Goal: Task Accomplishment & Management: Complete application form

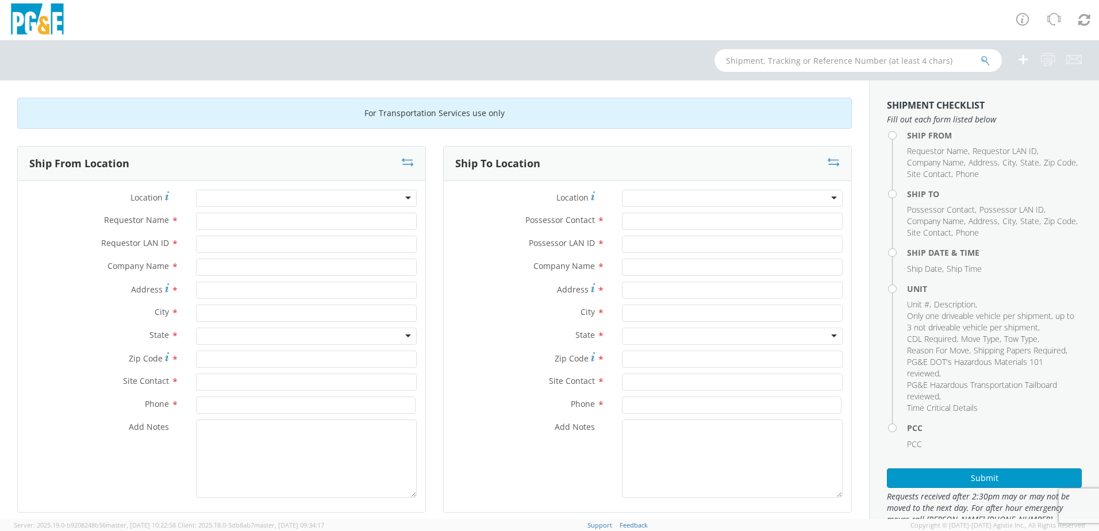
click at [743, 58] on input "text" at bounding box center [858, 60] width 287 height 23
type input "b26634"
click at [981, 55] on button "submit" at bounding box center [986, 62] width 10 height 14
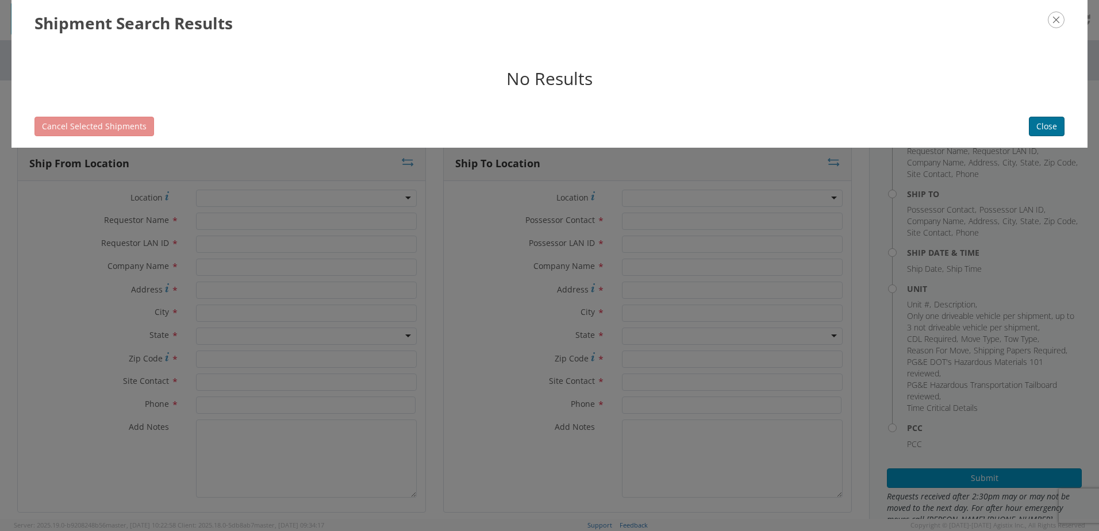
click at [1042, 126] on button "Close" at bounding box center [1047, 127] width 36 height 20
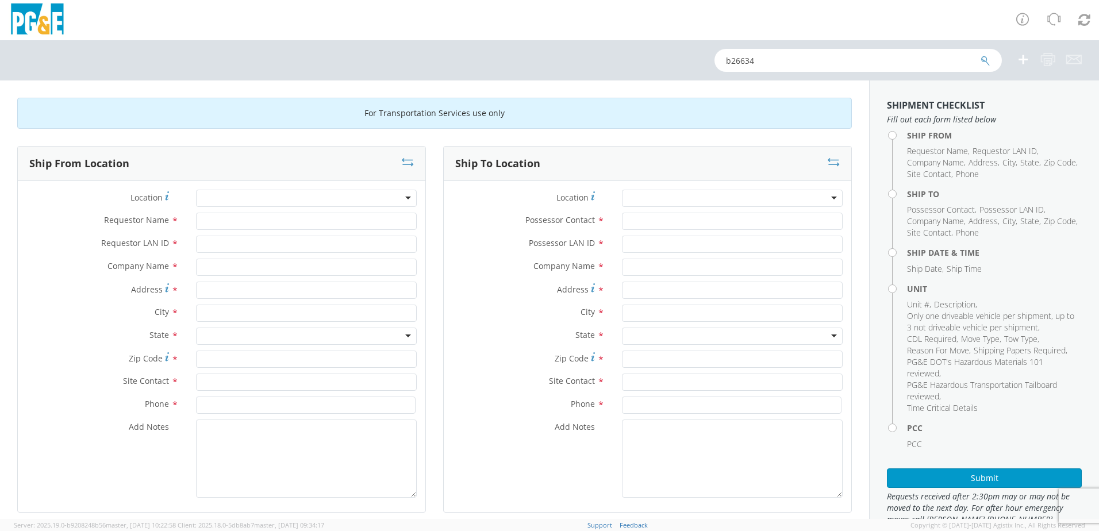
click at [406, 195] on div at bounding box center [306, 198] width 221 height 17
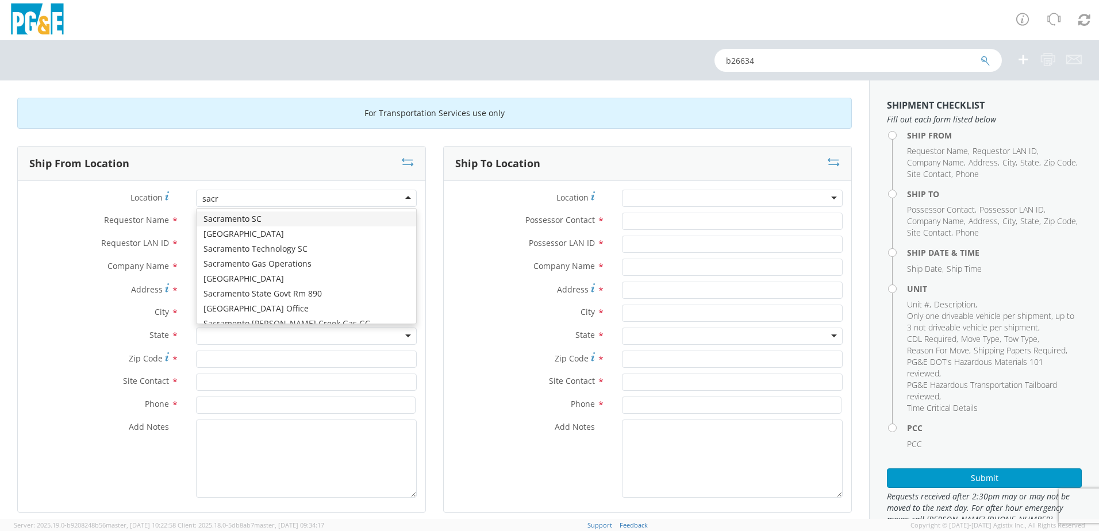
type input "sacra"
type input "PG&E"
type input "[STREET_ADDRESS][PERSON_NAME]"
type input "SACRAMENTO"
type input "95826"
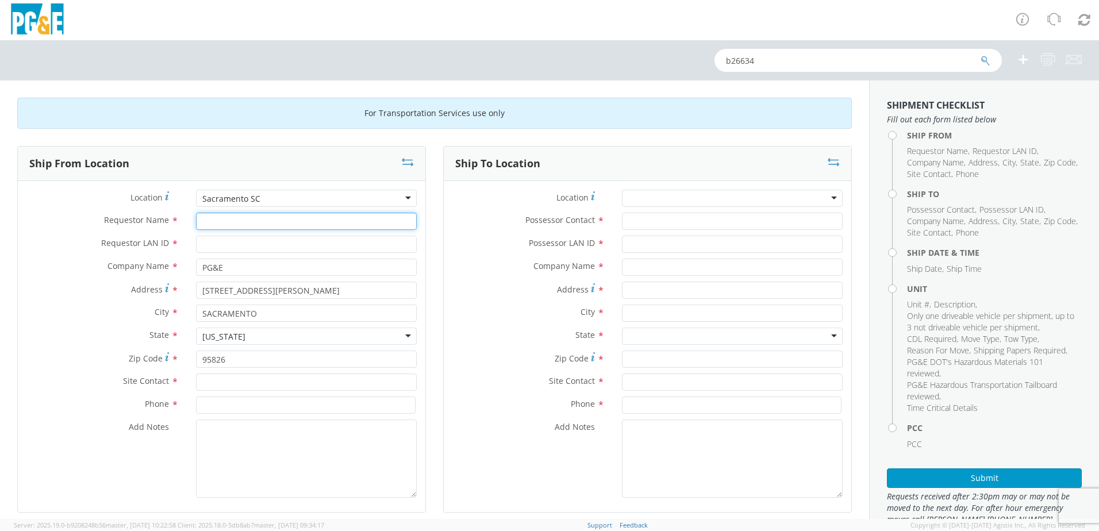
click at [265, 223] on input "Requestor Name *" at bounding box center [306, 221] width 221 height 17
type input "LP Thandi"
type input "LST7"
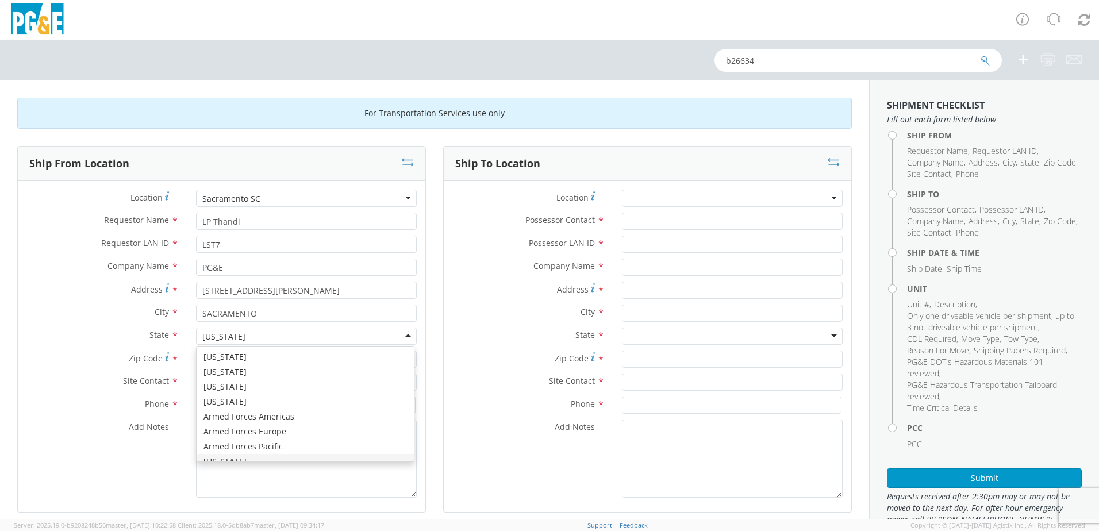
scroll to position [13, 0]
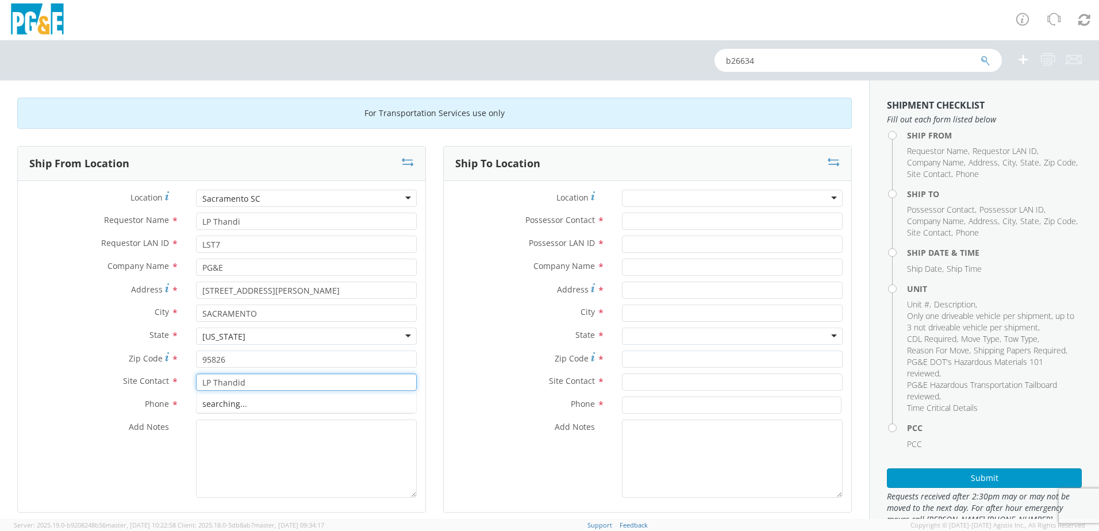
type input "LP Thandid"
type input "[PHONE_NUMBER]"
click at [662, 194] on div at bounding box center [732, 198] width 221 height 17
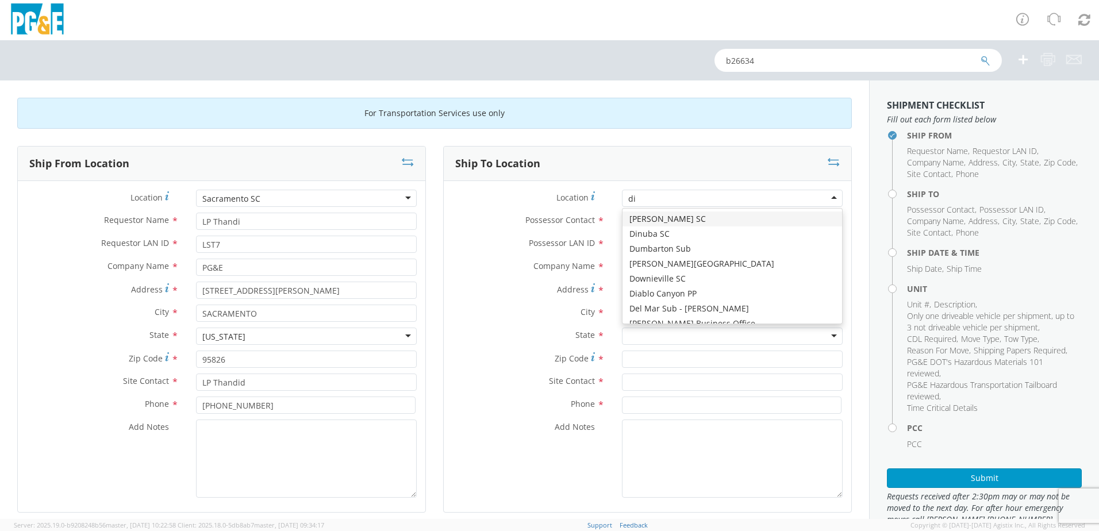
type input "[PERSON_NAME]"
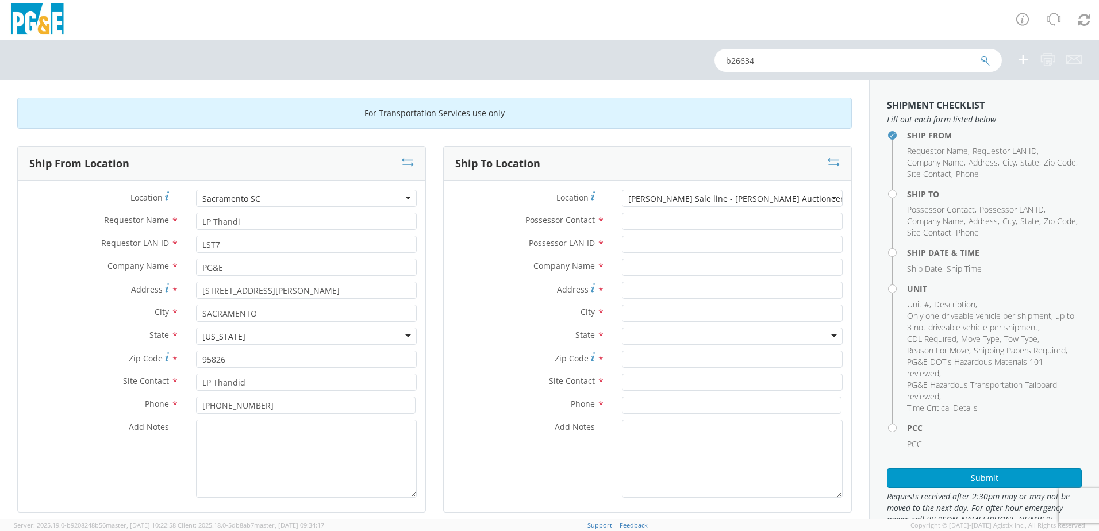
type input "PG&E"
type input "[STREET_ADDRESS][PERSON_NAME]"
type input "[PERSON_NAME]"
type input "95620"
type input "[PHONE_NUMBER]"
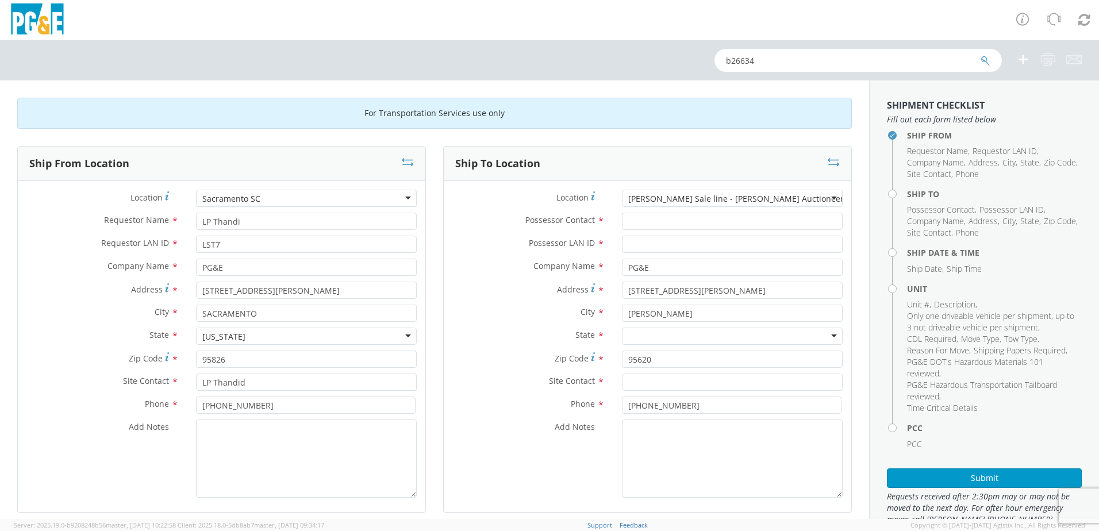
scroll to position [0, 0]
click at [665, 221] on input "Possessor Contact *" at bounding box center [732, 221] width 221 height 17
type input "LP Thandi"
type input "LST&"
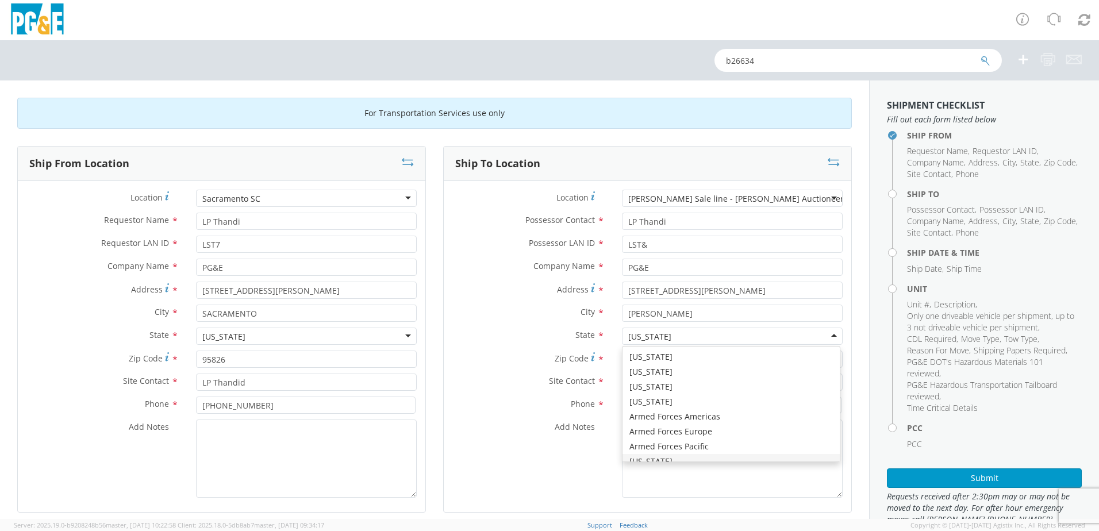
scroll to position [13, 0]
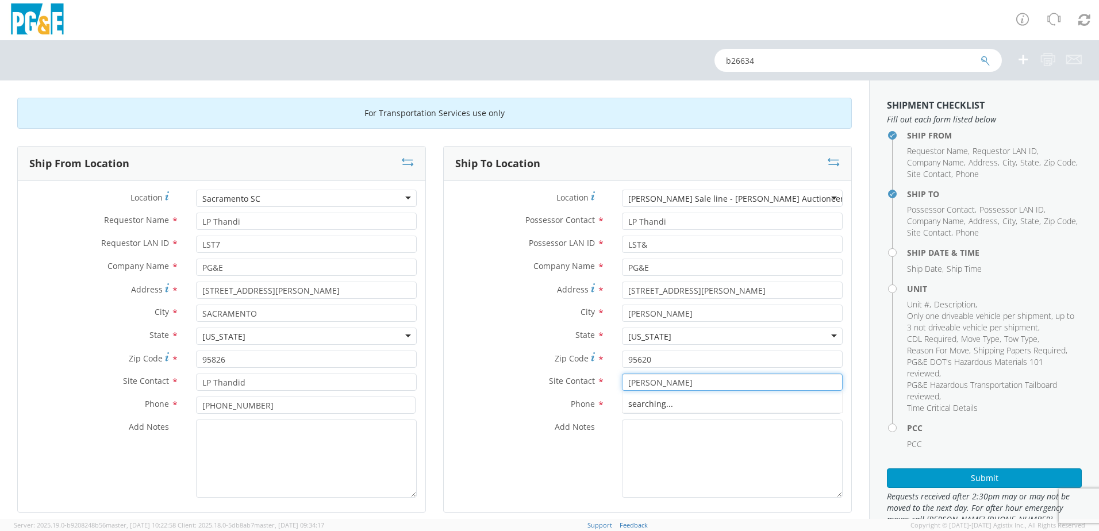
type input "[PERSON_NAME]"
click at [686, 402] on input "[PHONE_NUMBER]" at bounding box center [732, 405] width 220 height 17
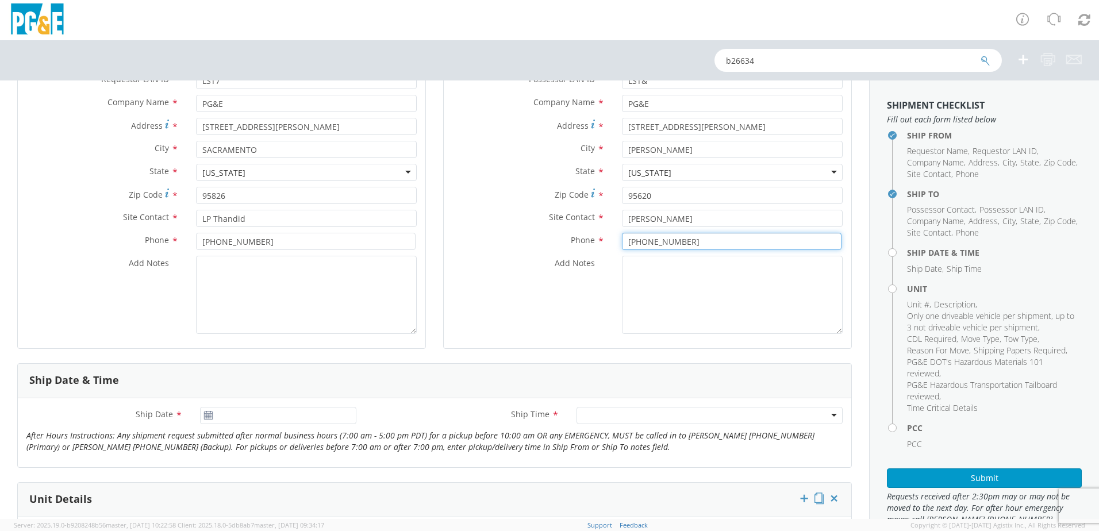
scroll to position [230, 0]
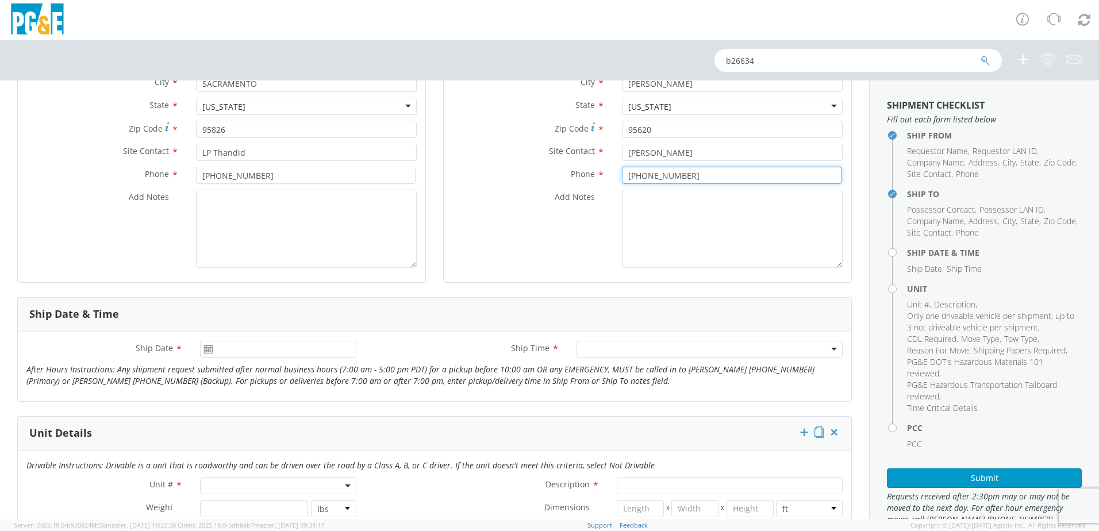
type input "[PHONE_NUMBER]"
click at [259, 354] on input "[DATE]" at bounding box center [278, 349] width 156 height 17
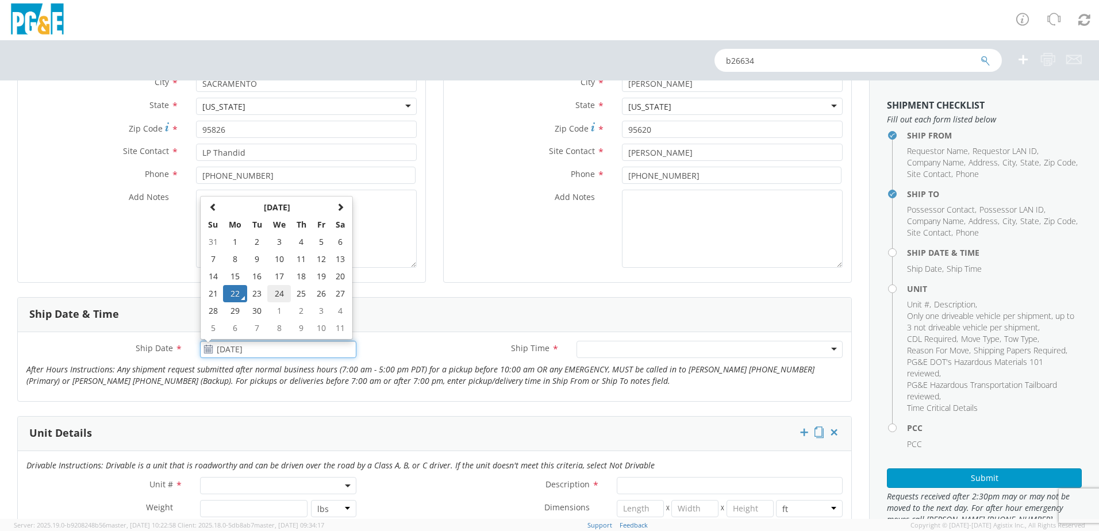
click at [277, 297] on td "24" at bounding box center [279, 293] width 24 height 17
type input "[DATE]"
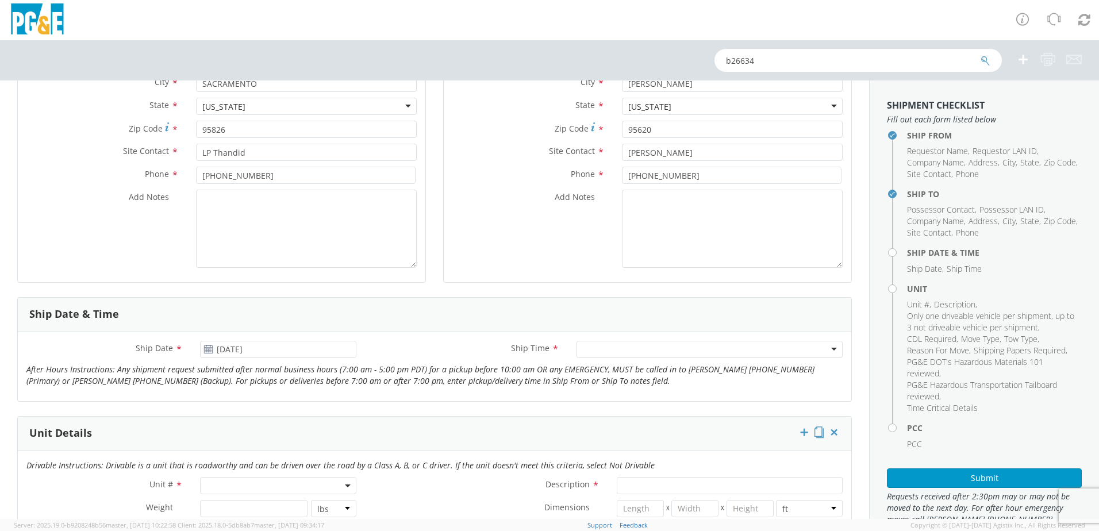
click at [660, 352] on div at bounding box center [710, 349] width 266 height 17
click at [497, 387] on div "Ship Date * [DATE] Ship Time * 7:00 am - 10:00 am 7:00 am - 10:00 am Any Time 7…" at bounding box center [435, 367] width 834 height 52
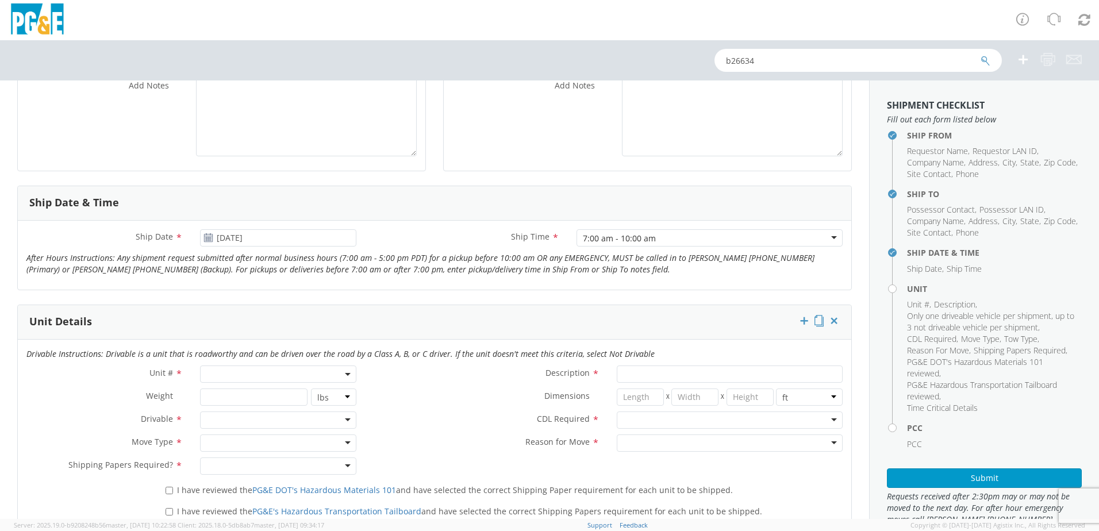
scroll to position [345, 0]
click at [256, 368] on span at bounding box center [278, 370] width 156 height 17
click at [244, 392] on input "search" at bounding box center [277, 389] width 149 height 17
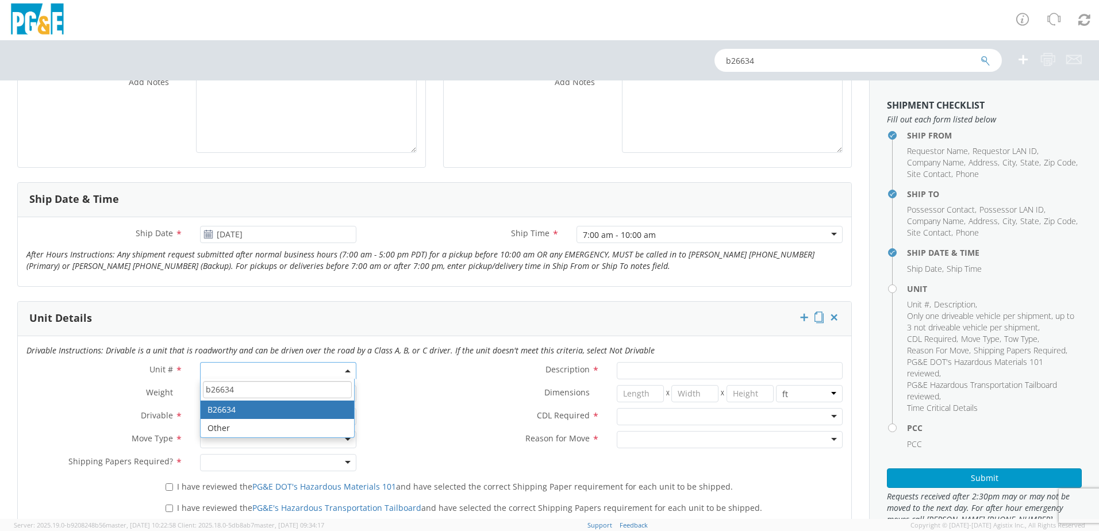
type input "b26634"
type input "TRUCK; HEAVY GAS W/SKID COMP 2T"
type input "33000"
select select "B26634"
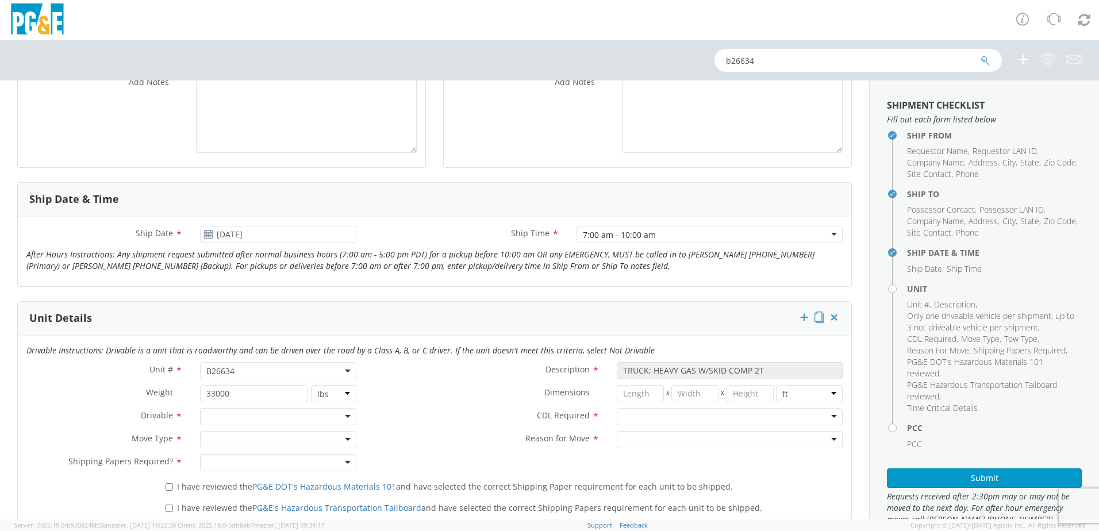
click at [447, 413] on label "CDL Required *" at bounding box center [486, 415] width 243 height 15
click at [323, 415] on div at bounding box center [278, 416] width 156 height 17
click at [263, 442] on div at bounding box center [278, 439] width 156 height 17
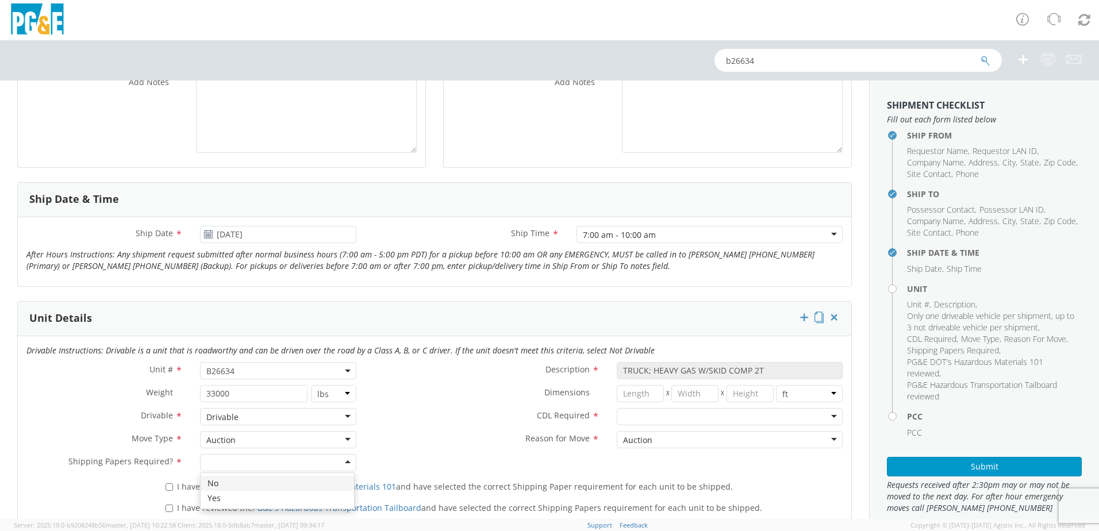
click at [239, 465] on div at bounding box center [278, 462] width 156 height 17
click at [168, 489] on input "I have reviewed the PG&E DOT's Hazardous Materials 101 and have selected the co…" at bounding box center [169, 486] width 7 height 7
checkbox input "true"
click at [168, 511] on input "I have reviewed the PG&E's Hazardous Transportation Tailboard and have selected…" at bounding box center [169, 508] width 7 height 7
checkbox input "true"
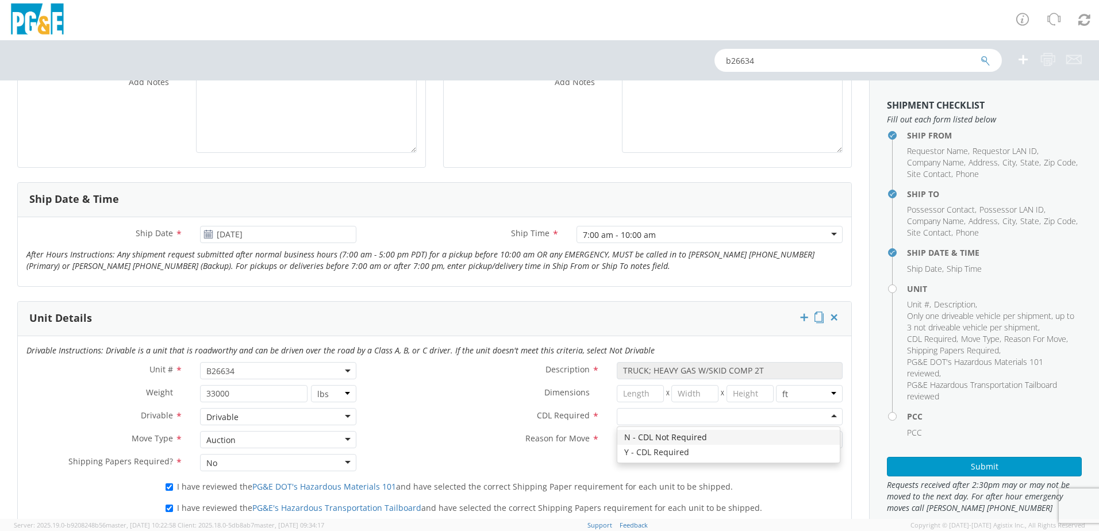
click at [658, 413] on div at bounding box center [730, 416] width 226 height 17
click at [508, 399] on label "Dimensions *" at bounding box center [486, 392] width 243 height 15
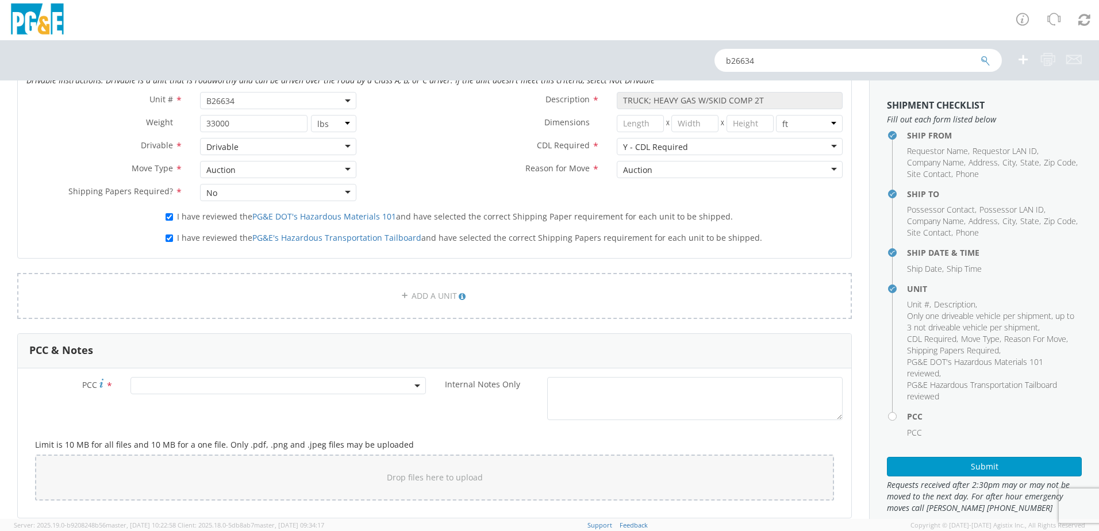
scroll to position [632, 0]
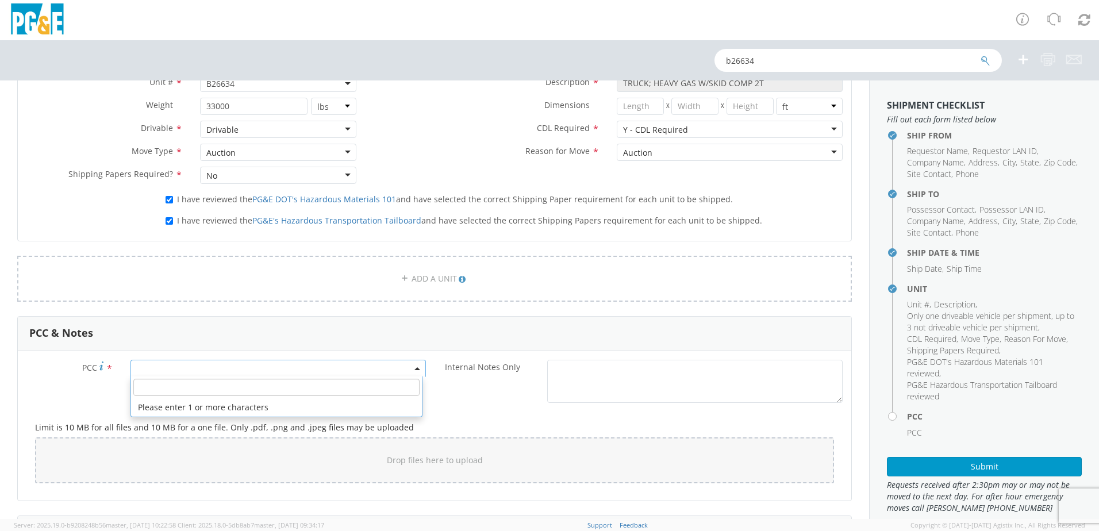
click at [275, 373] on span at bounding box center [279, 368] width 296 height 17
click at [233, 388] on input "number" at bounding box center [276, 387] width 286 height 17
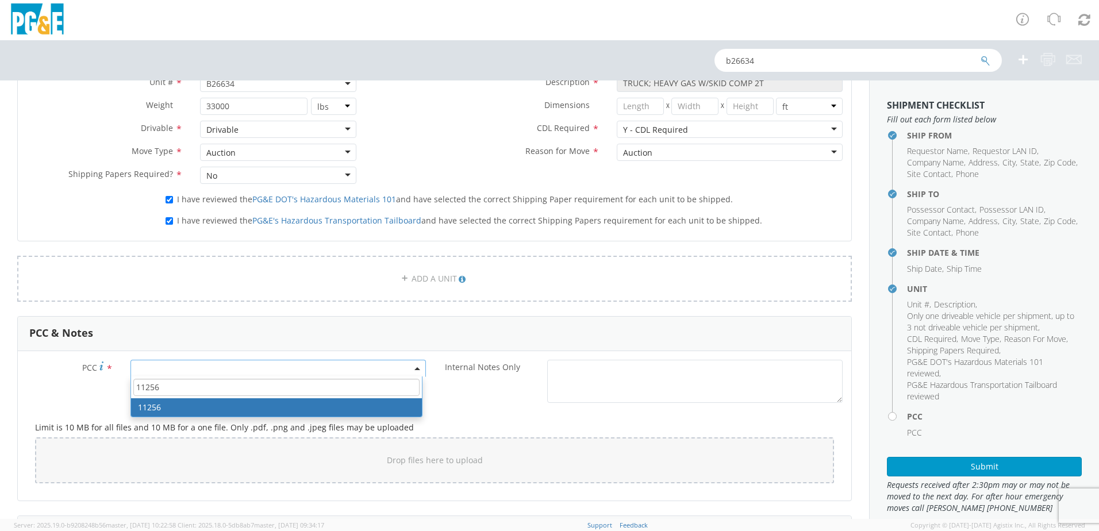
type input "11256"
select select "11256"
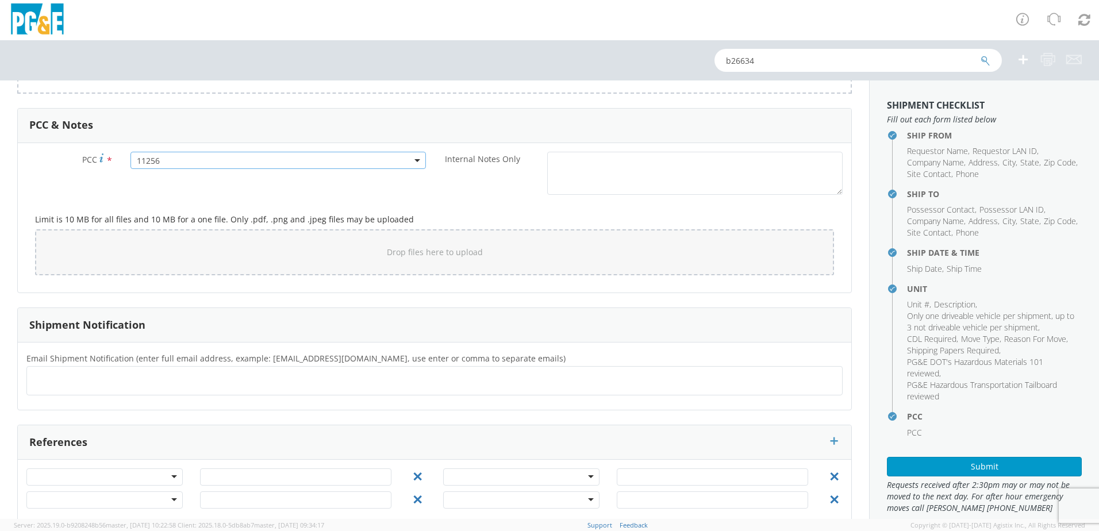
scroll to position [859, 0]
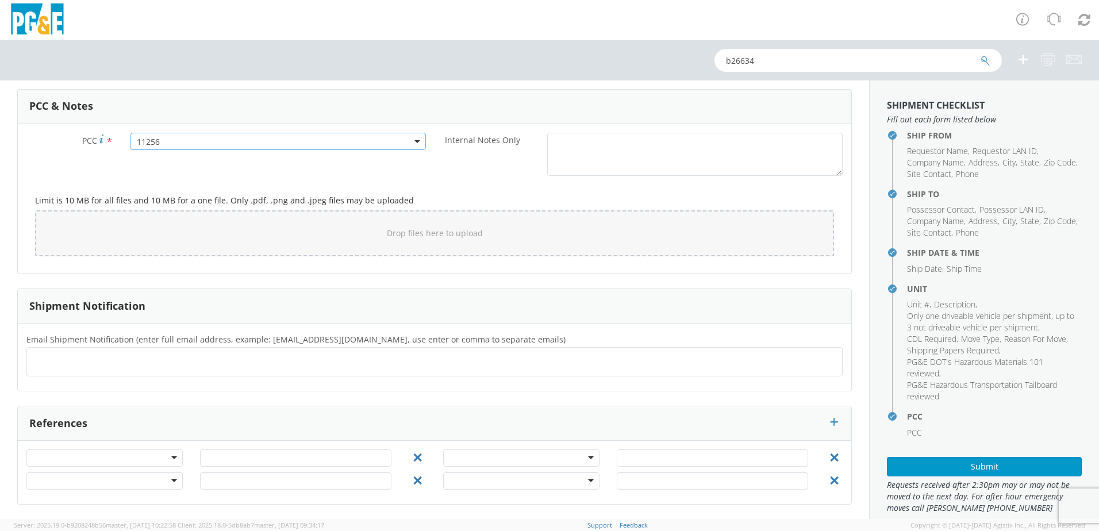
click at [164, 363] on ul at bounding box center [435, 361] width 806 height 19
type input "[EMAIL_ADDRESS][DOMAIN_NAME]"
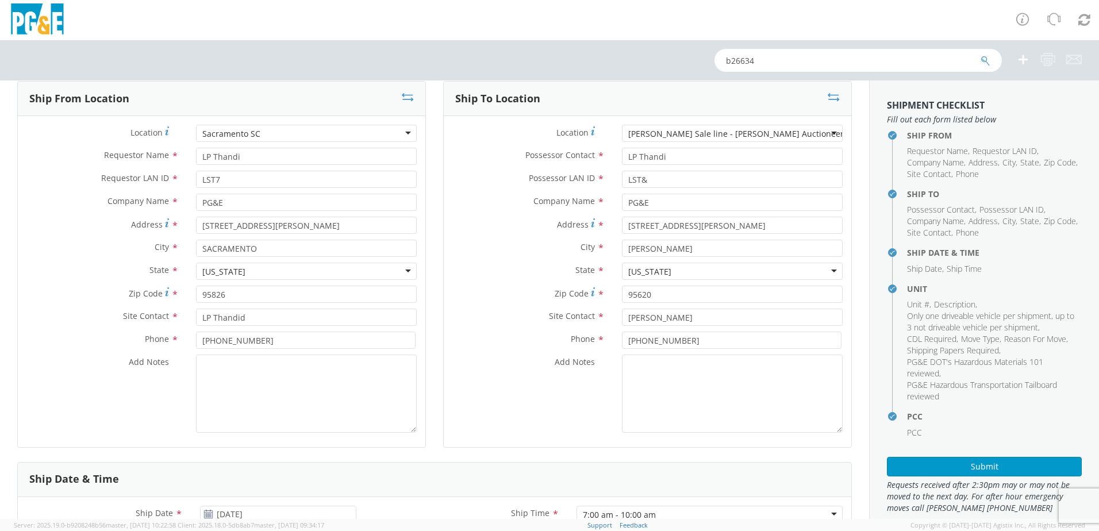
scroll to position [0, 0]
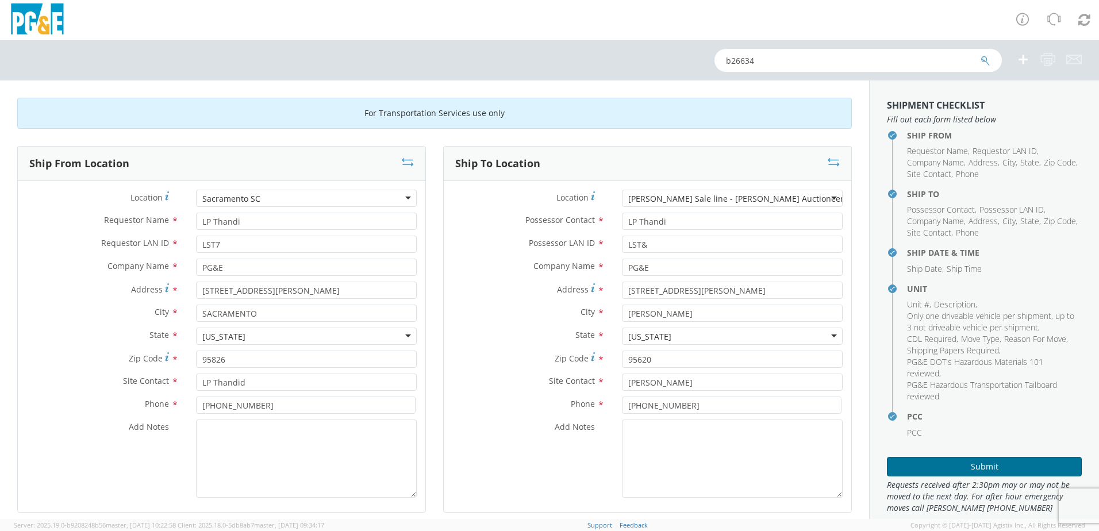
click at [981, 470] on button "Submit" at bounding box center [984, 467] width 195 height 20
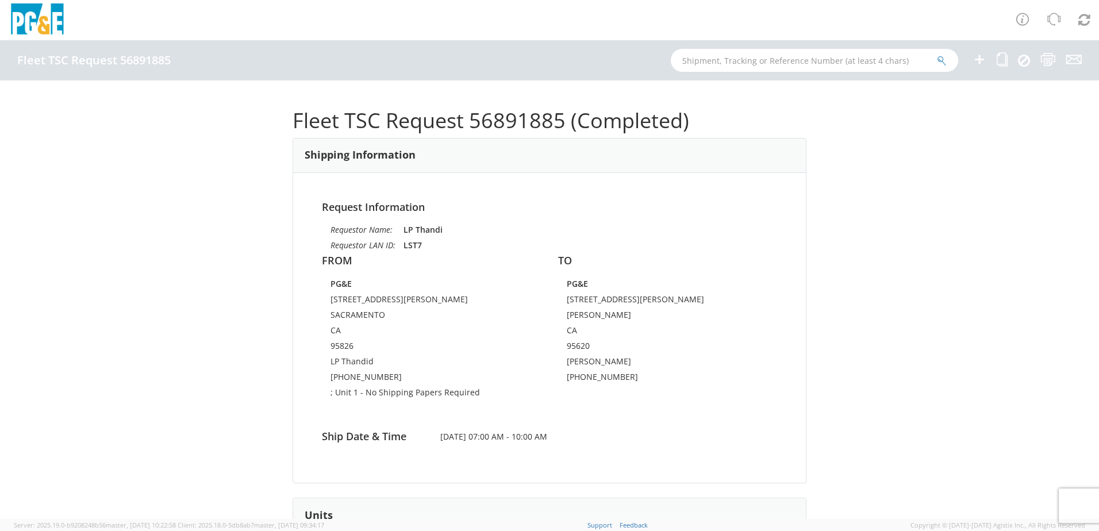
click at [513, 125] on h1 "Fleet TSC Request 56891885 (Completed)" at bounding box center [550, 120] width 514 height 23
copy h1 "56891885"
click at [754, 59] on input "text" at bounding box center [814, 60] width 287 height 23
click at [937, 55] on button "submit" at bounding box center [942, 62] width 10 height 14
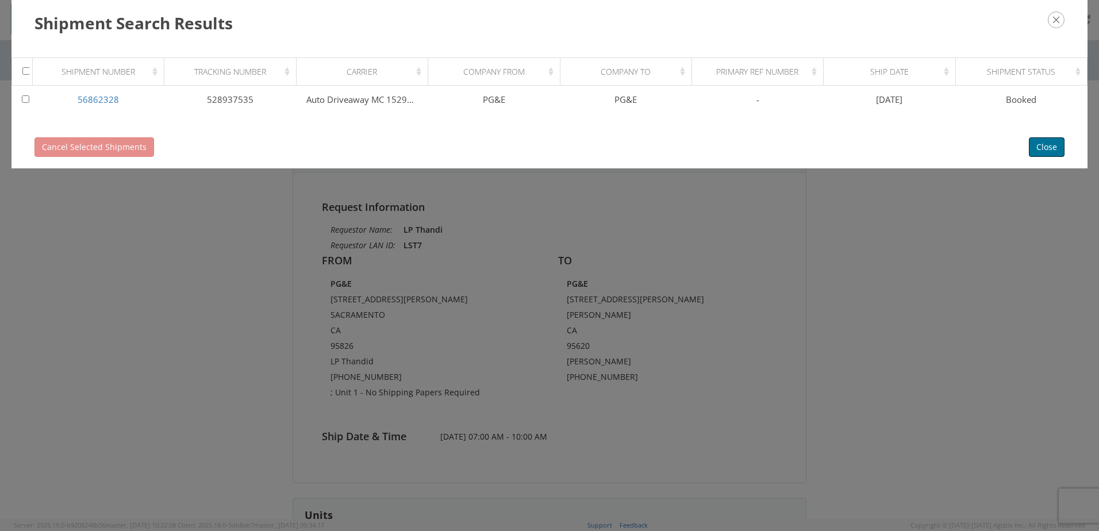
drag, startPoint x: 1038, startPoint y: 144, endPoint x: 819, endPoint y: 93, distance: 224.9
click at [1038, 145] on button "Close" at bounding box center [1047, 147] width 36 height 20
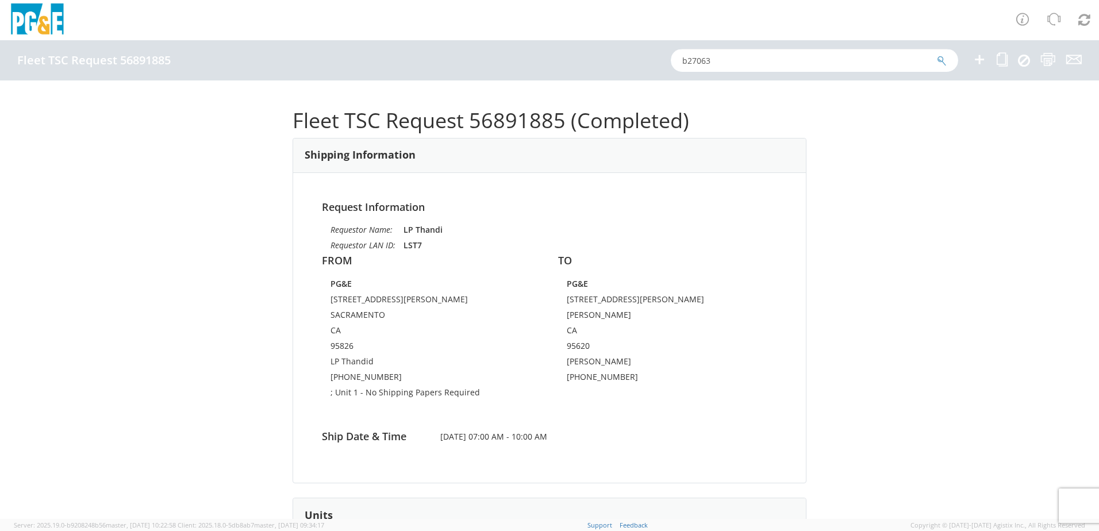
click at [730, 60] on input "b27063" at bounding box center [814, 60] width 287 height 23
click at [937, 55] on button "submit" at bounding box center [942, 62] width 10 height 14
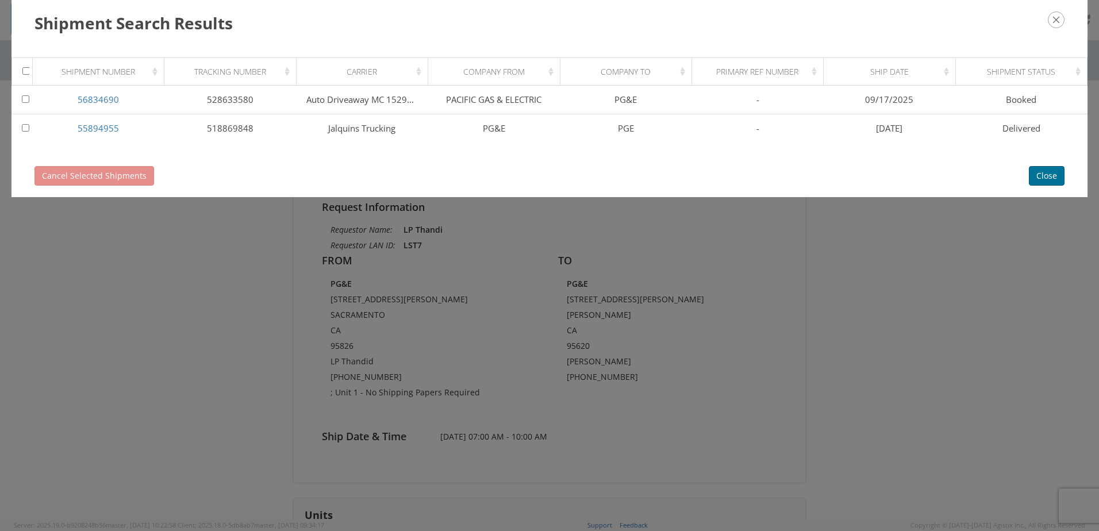
click at [1031, 174] on button "Close" at bounding box center [1047, 176] width 36 height 20
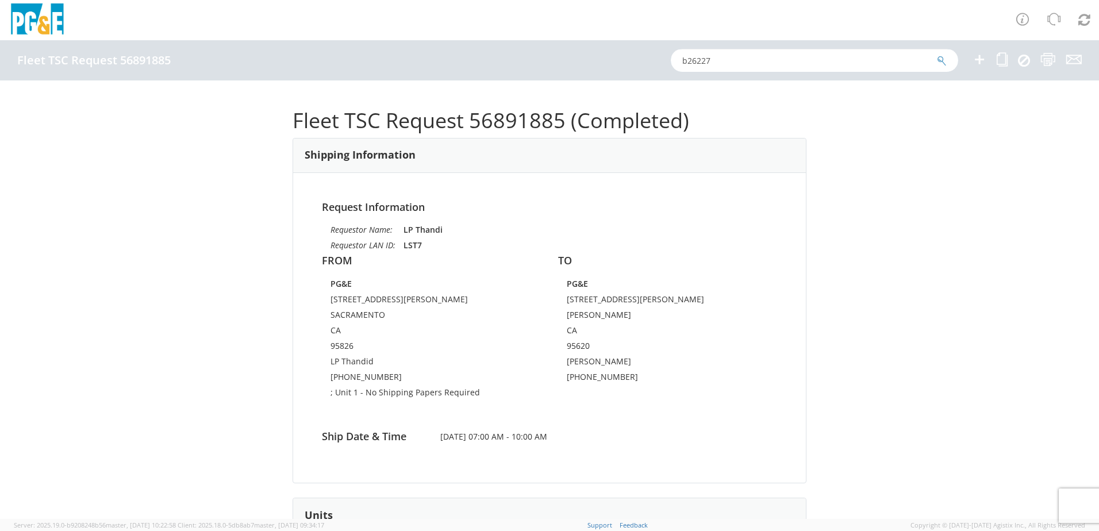
click at [768, 60] on input "b26227" at bounding box center [814, 60] width 287 height 23
click at [937, 55] on button "submit" at bounding box center [942, 62] width 10 height 14
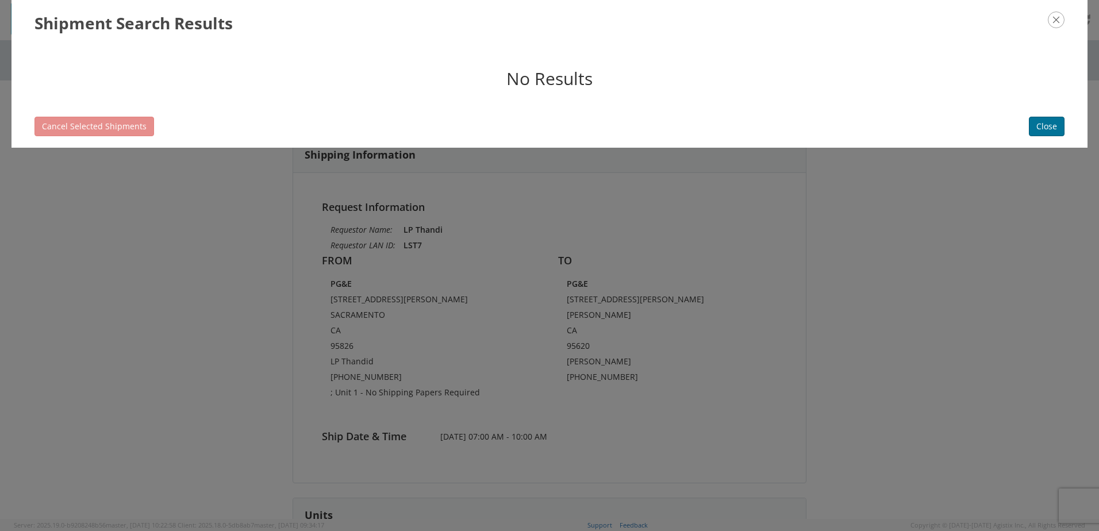
click at [1052, 126] on button "Close" at bounding box center [1047, 127] width 36 height 20
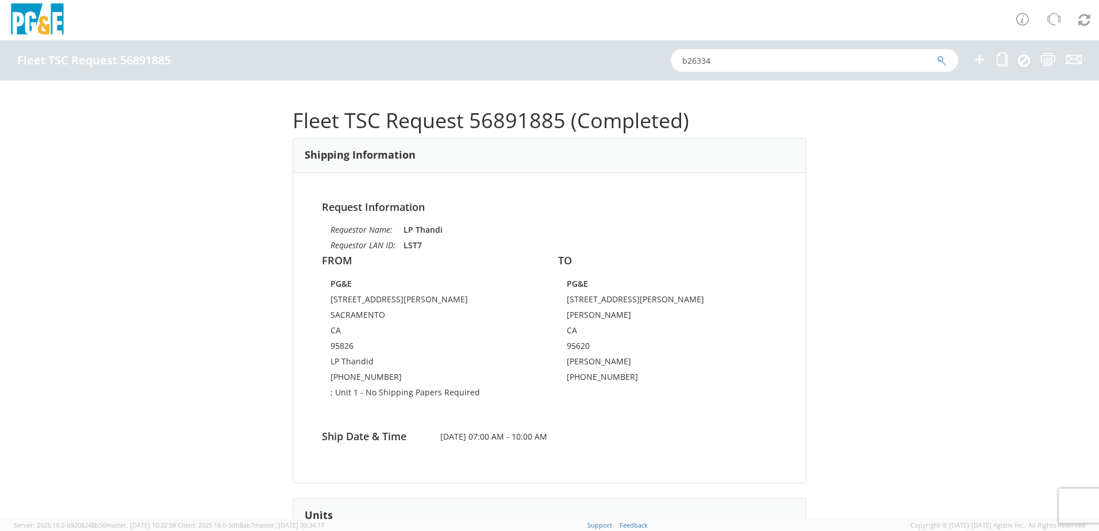
click at [783, 63] on input "b26334" at bounding box center [814, 60] width 287 height 23
click at [937, 55] on button "submit" at bounding box center [942, 62] width 10 height 14
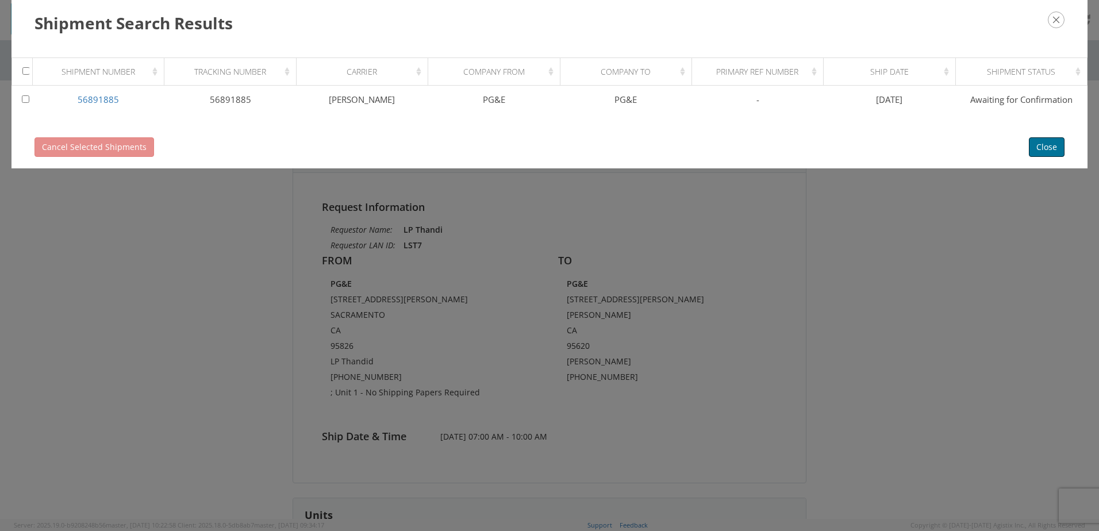
drag, startPoint x: 1041, startPoint y: 149, endPoint x: 1003, endPoint y: 141, distance: 38.8
click at [1041, 149] on button "Close" at bounding box center [1047, 147] width 36 height 20
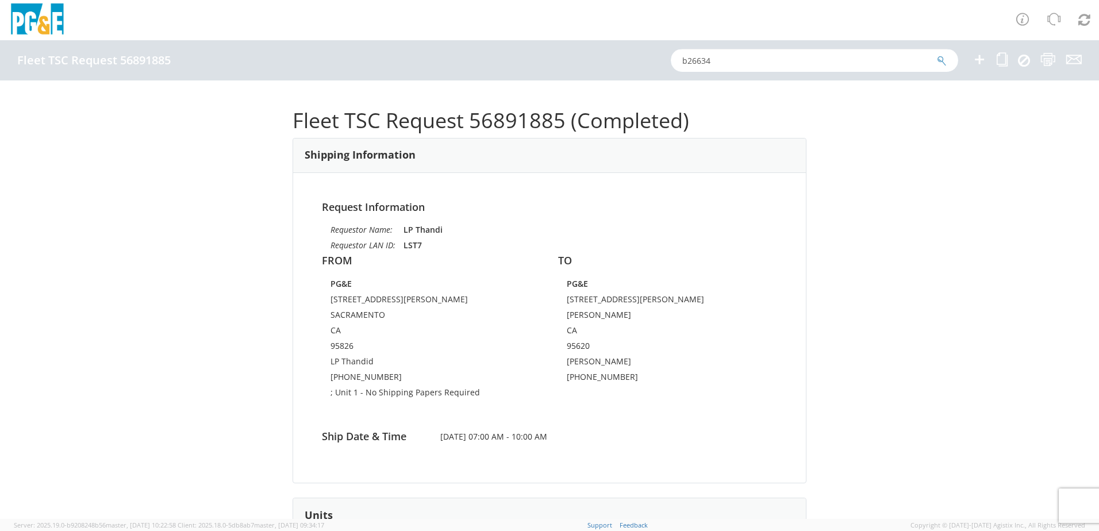
click at [805, 60] on input "b26634" at bounding box center [814, 60] width 287 height 23
type input "b22112"
click at [937, 55] on button "submit" at bounding box center [942, 62] width 10 height 14
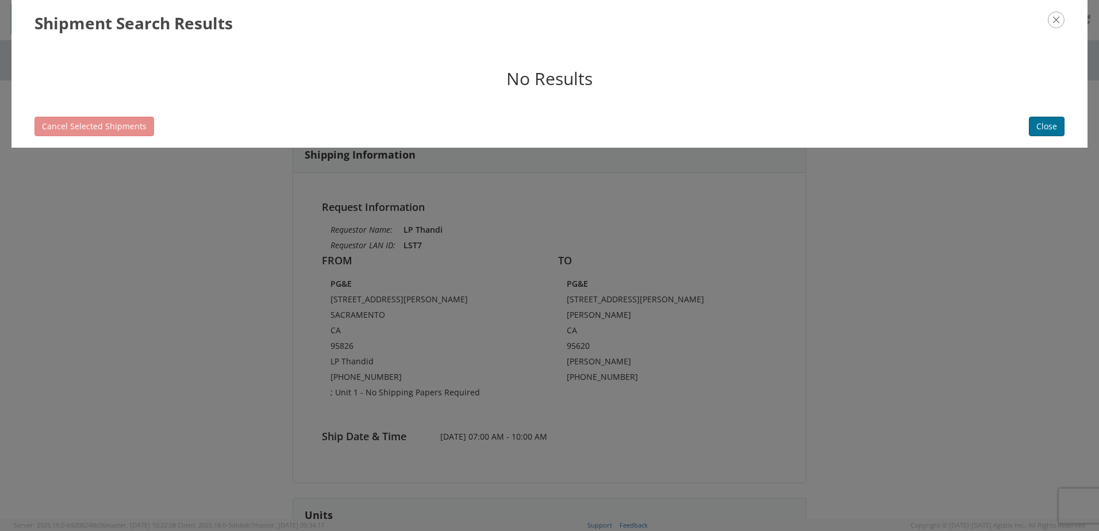
click at [1055, 127] on button "Close" at bounding box center [1047, 127] width 36 height 20
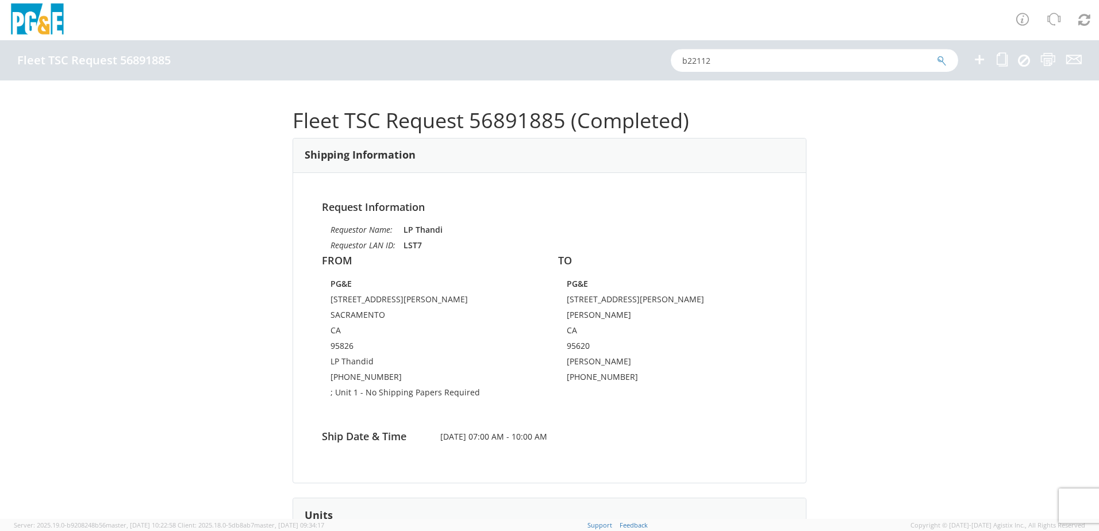
click at [769, 55] on input "b22112" at bounding box center [814, 60] width 287 height 23
click at [937, 55] on button "submit" at bounding box center [942, 62] width 10 height 14
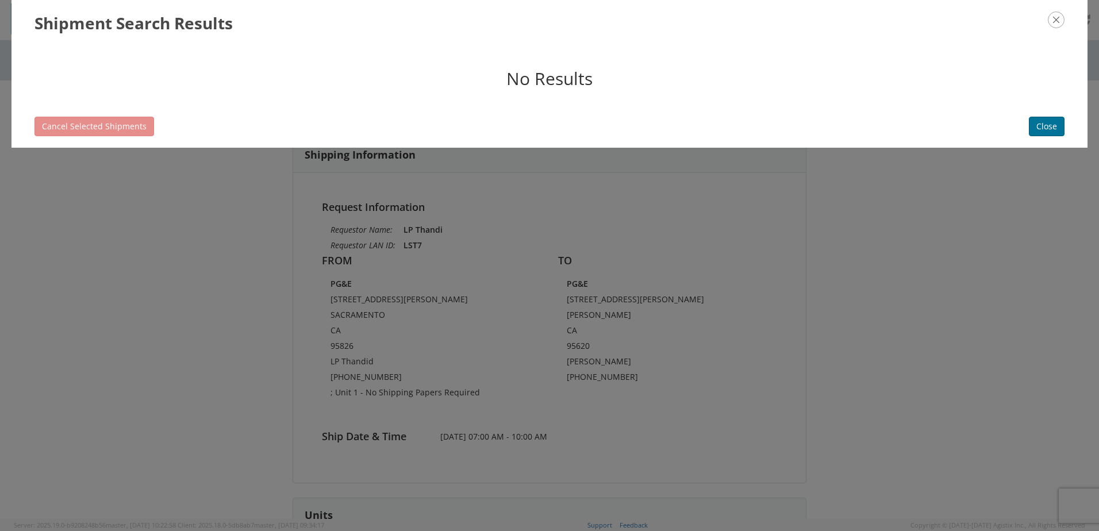
click at [1038, 128] on button "Close" at bounding box center [1047, 127] width 36 height 20
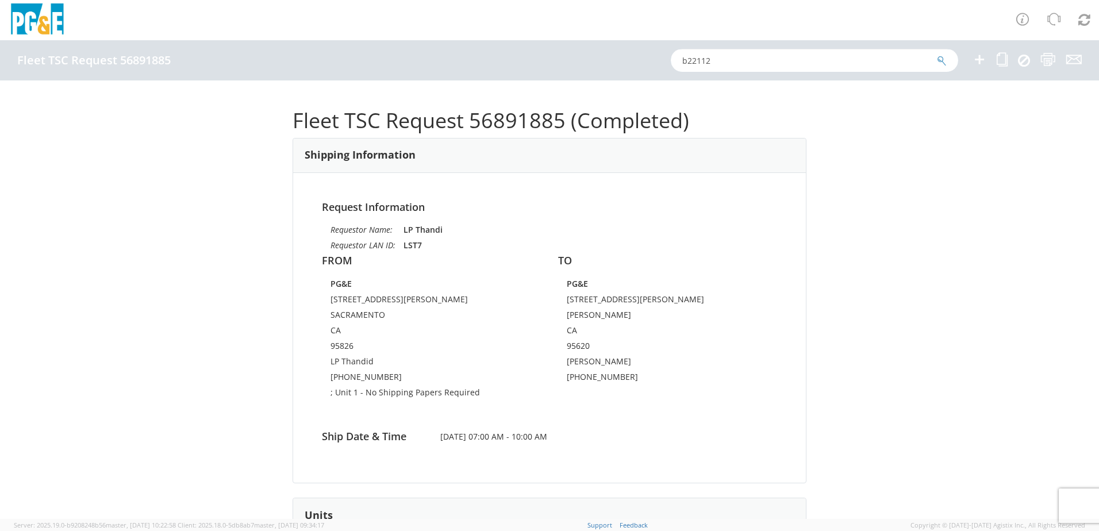
click at [773, 62] on input "b22112" at bounding box center [814, 60] width 287 height 23
click at [937, 55] on button "submit" at bounding box center [942, 62] width 10 height 14
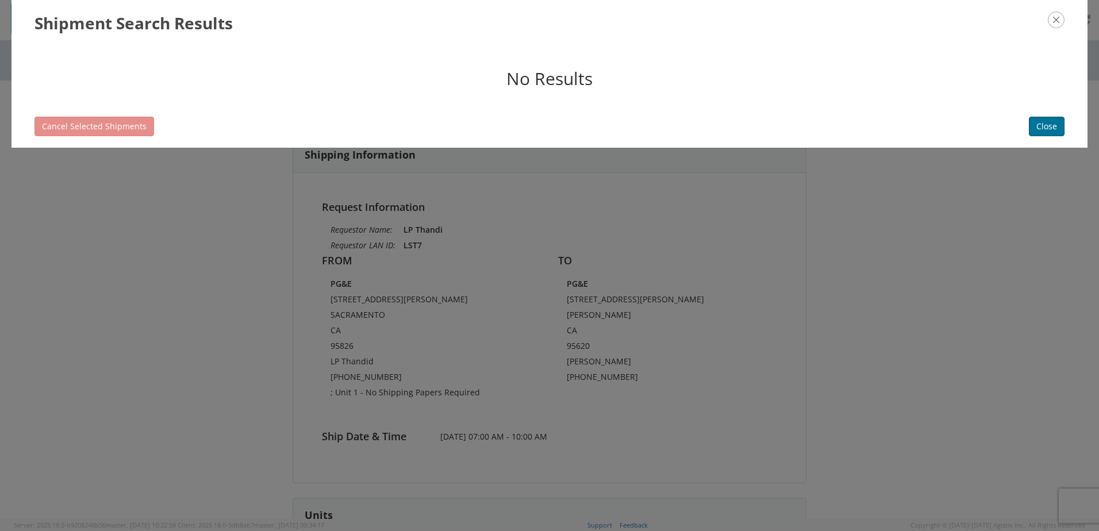
click at [1037, 131] on button "Close" at bounding box center [1047, 127] width 36 height 20
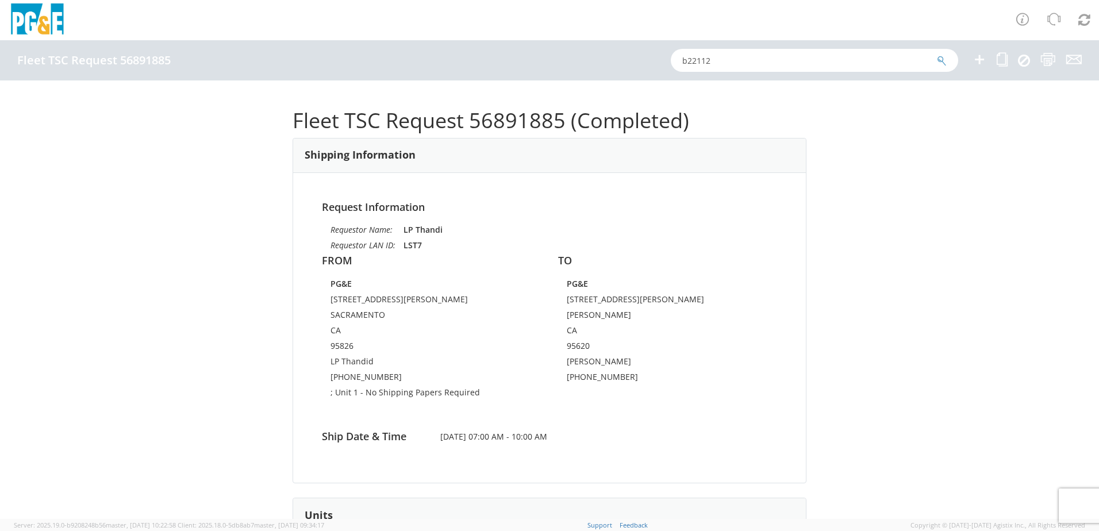
click at [978, 59] on icon at bounding box center [980, 59] width 14 height 14
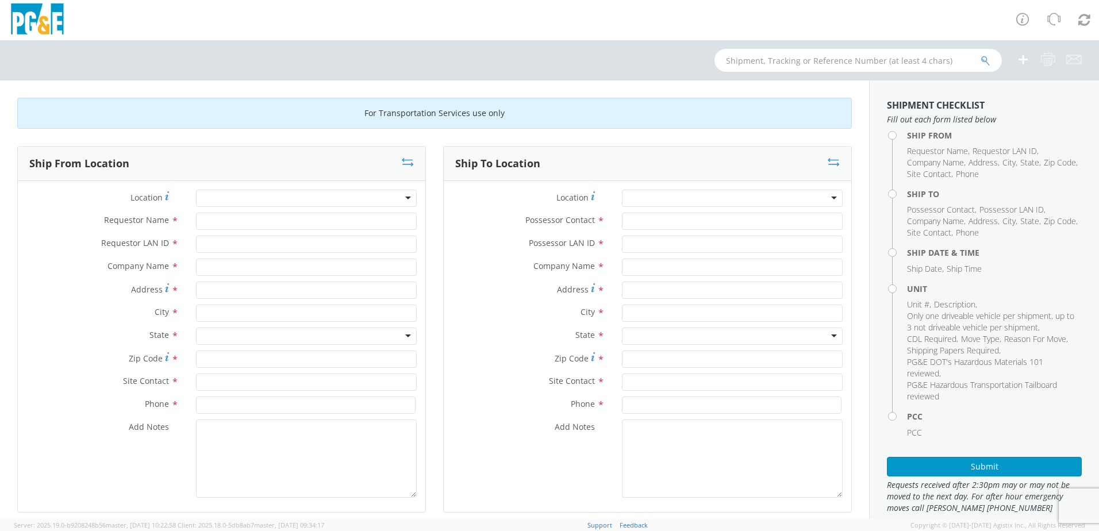
click at [389, 196] on div at bounding box center [306, 198] width 221 height 17
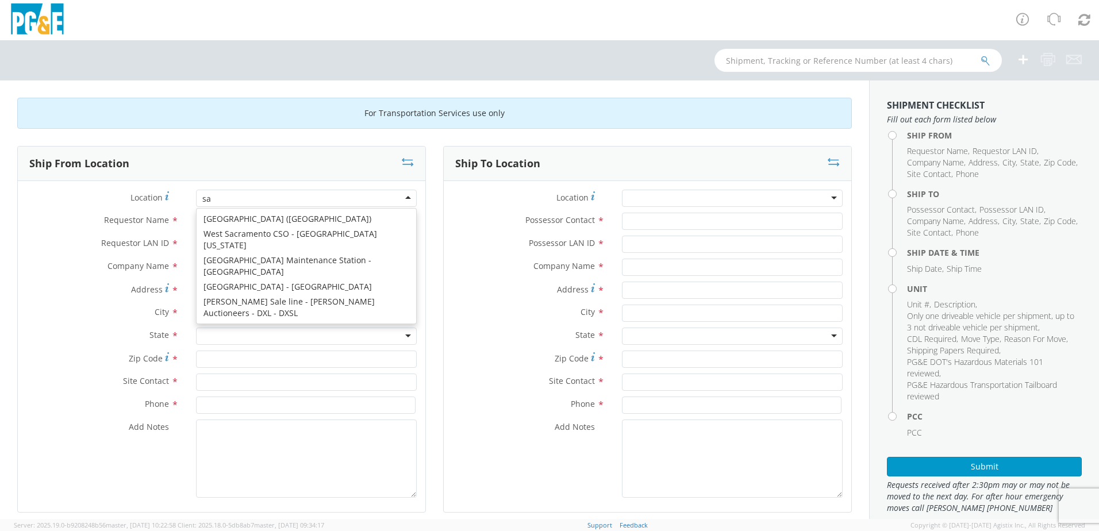
scroll to position [3, 0]
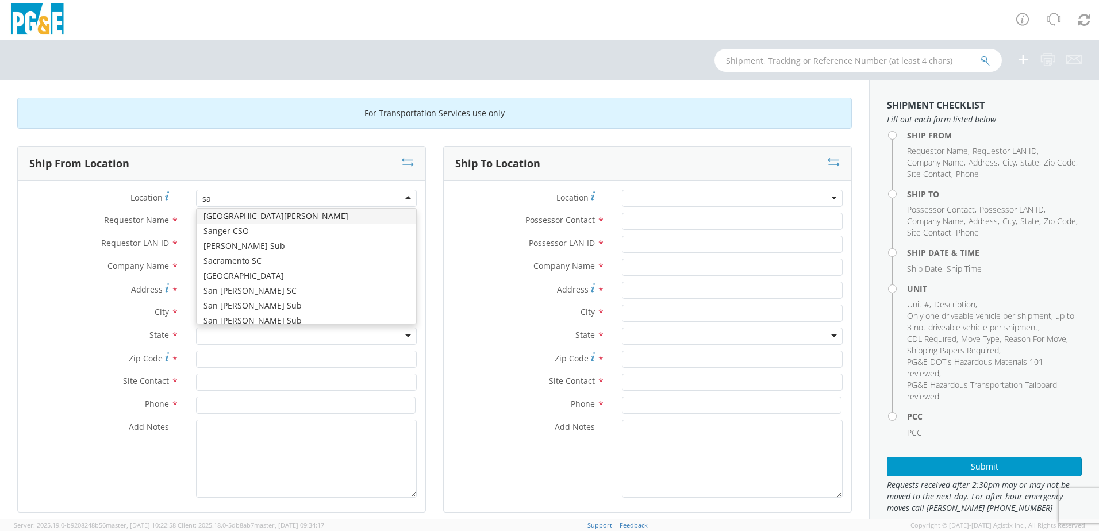
type input "sac"
type input "PG&E"
type input "[STREET_ADDRESS][PERSON_NAME]"
type input "SACRAMENTO"
type input "95826"
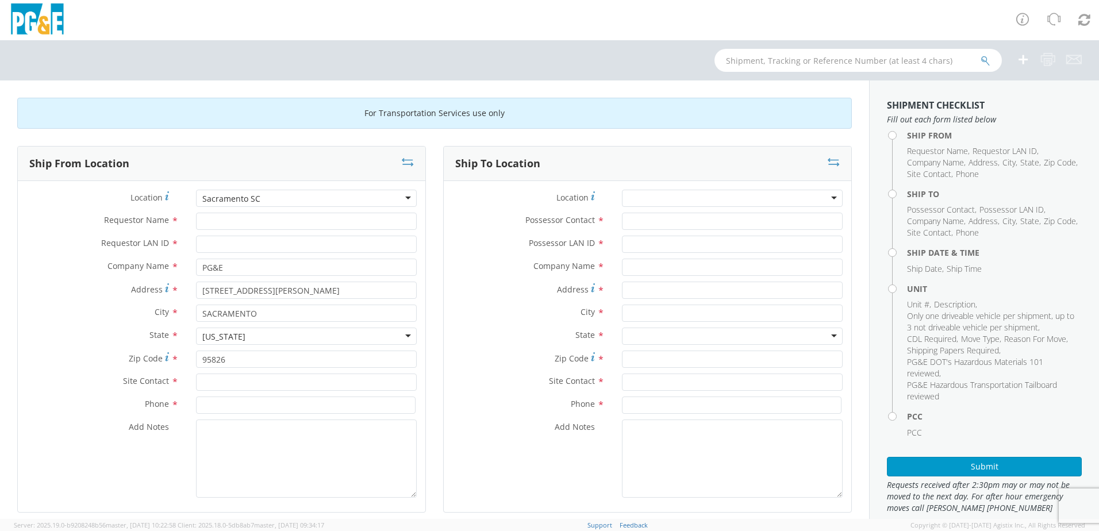
scroll to position [0, 0]
click at [251, 219] on input "Requestor Name *" at bounding box center [306, 221] width 221 height 17
type input "LP Thandi"
type input "LST7"
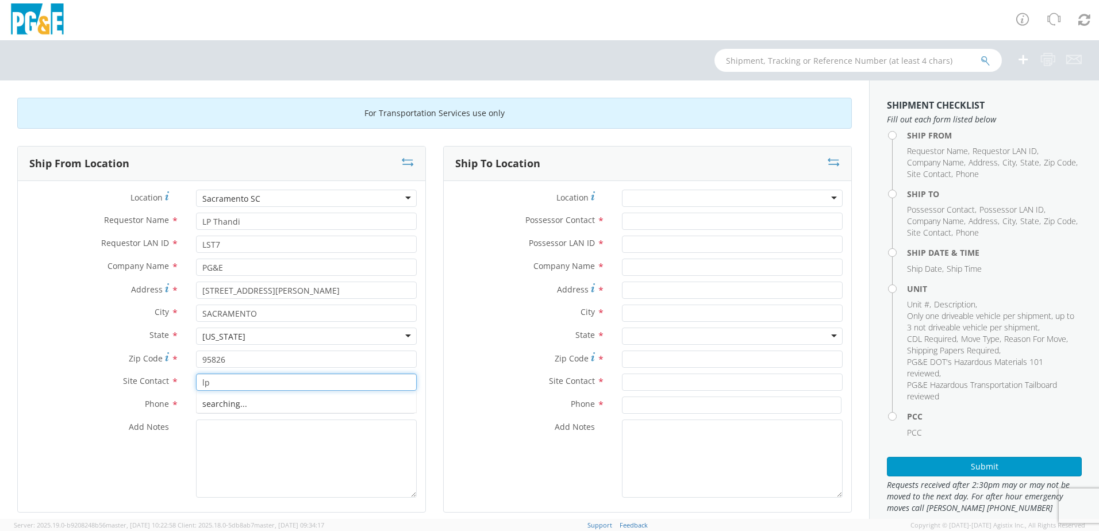
type input "l"
type input "LP Thandi"
type input "[PHONE_NUMBER]"
click at [696, 195] on div at bounding box center [732, 198] width 221 height 17
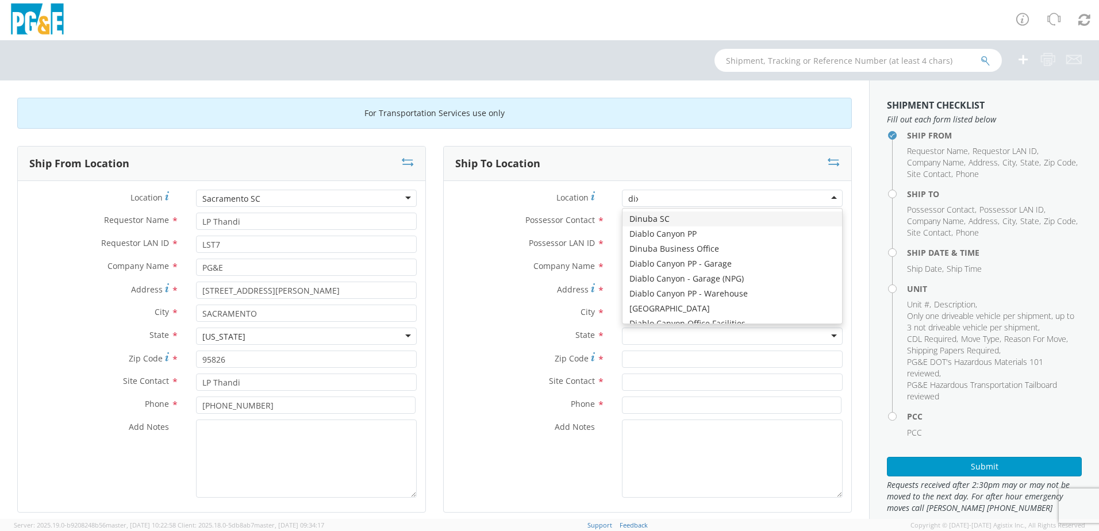
type input "[PERSON_NAME]"
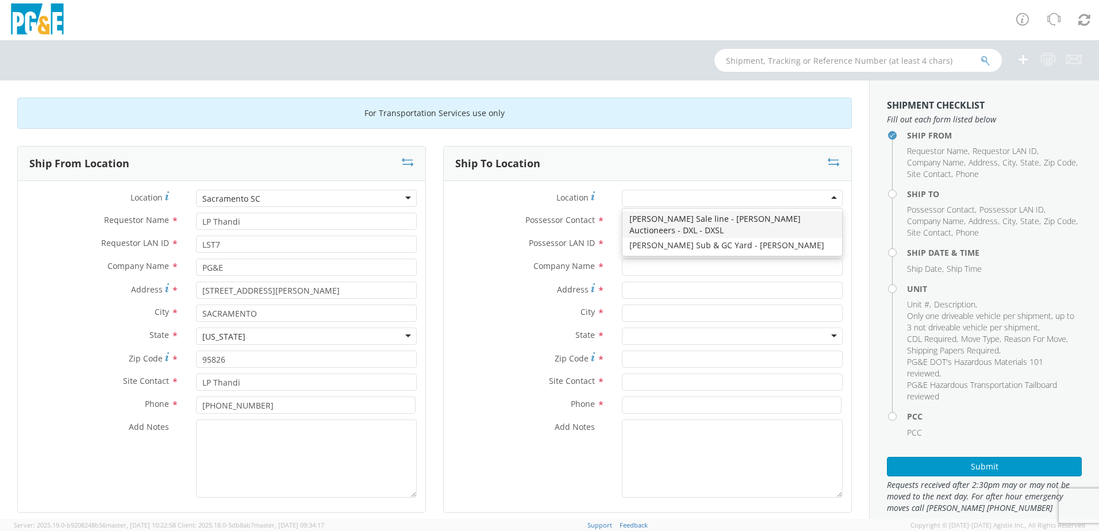
type input "PG&E"
type input "[STREET_ADDRESS][PERSON_NAME]"
type input "[PERSON_NAME]"
type input "95620"
type input "[PHONE_NUMBER]"
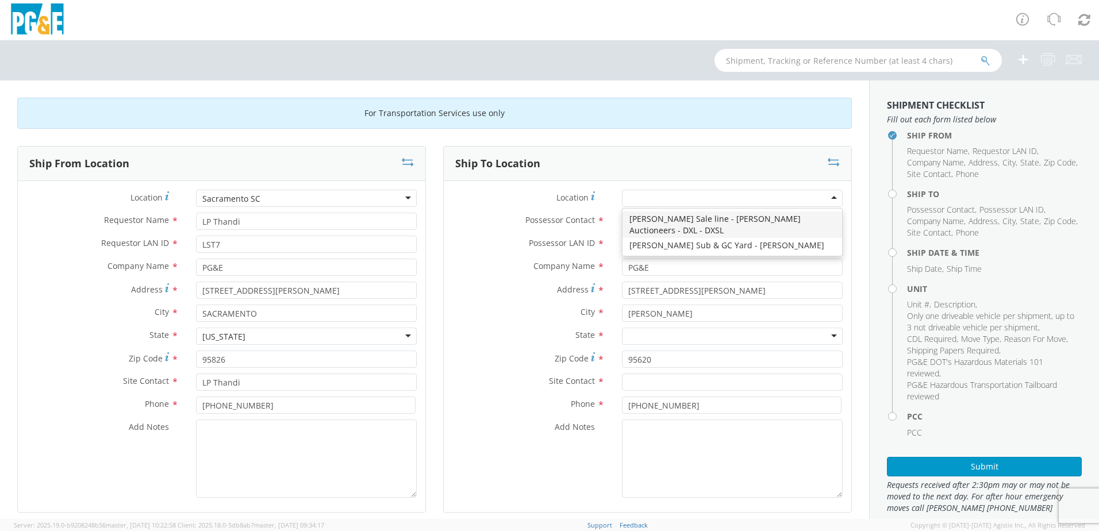
scroll to position [0, 0]
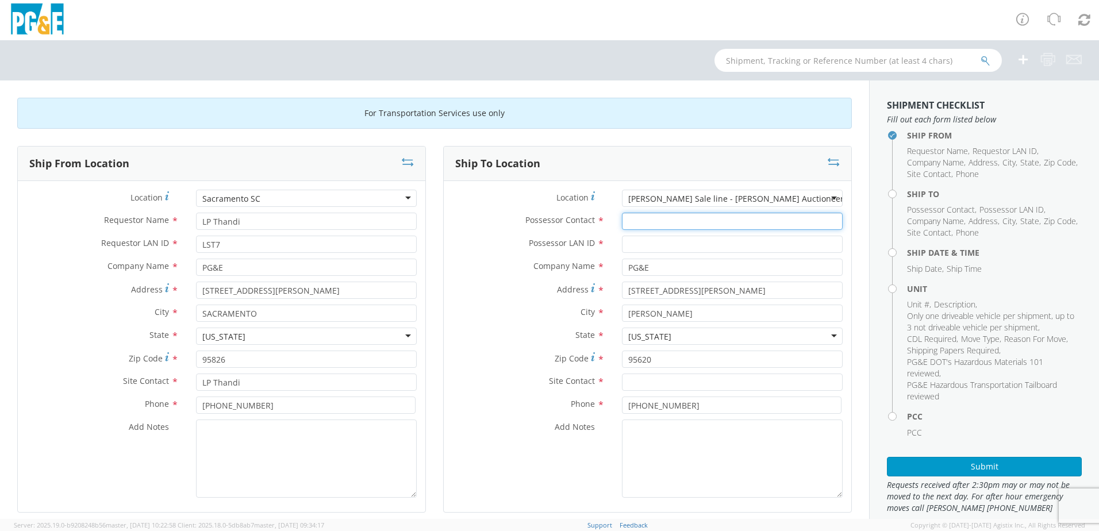
click at [650, 224] on input "Possessor Contact *" at bounding box center [732, 221] width 221 height 17
type input "LP Thandi"
type input "LST7"
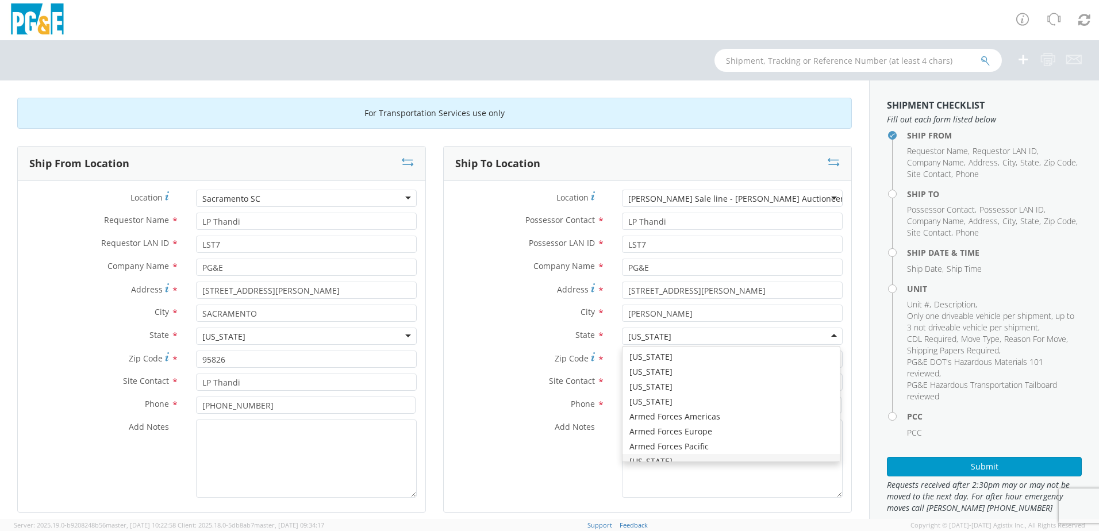
scroll to position [13, 0]
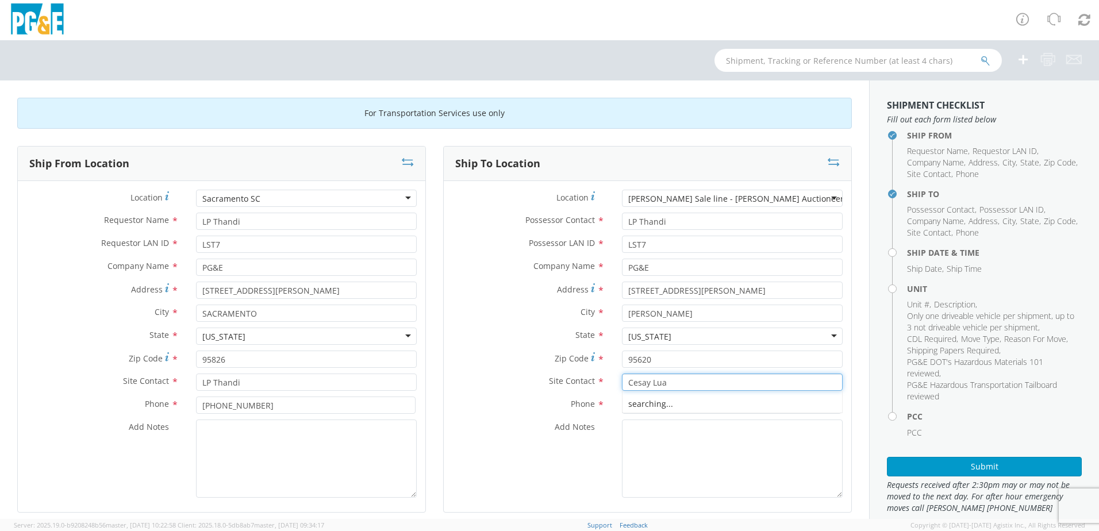
type input "Cesay Lua"
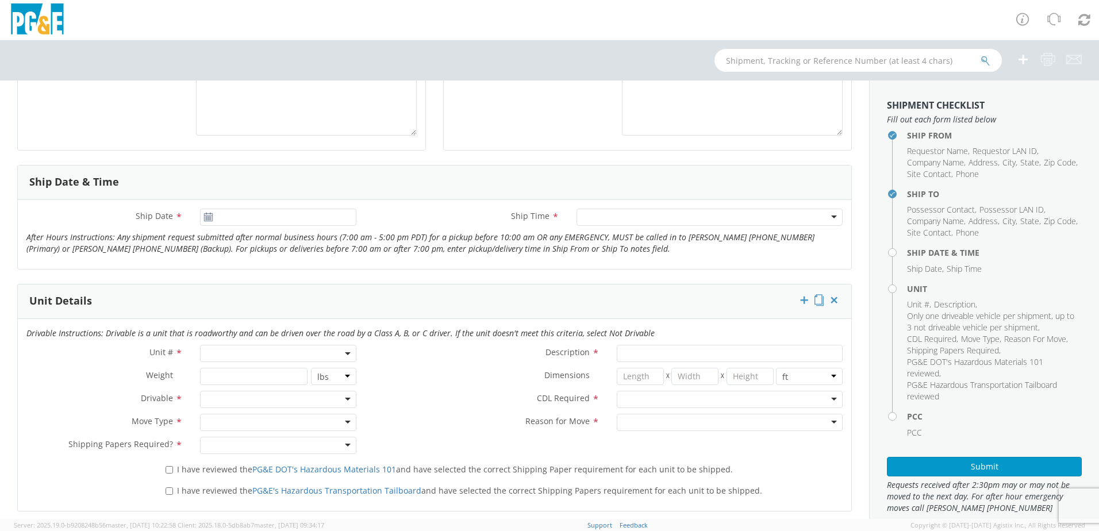
scroll to position [345, 0]
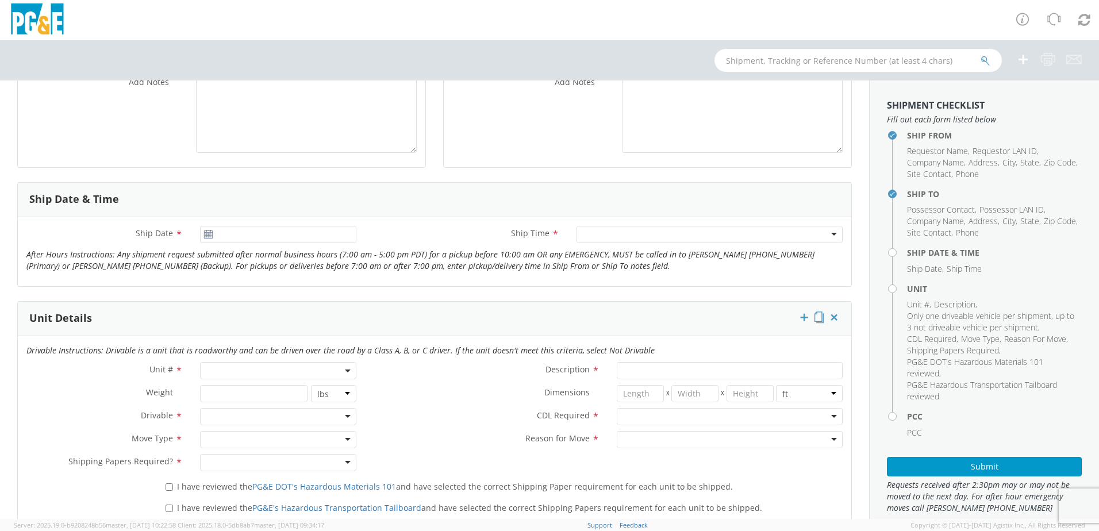
type input "[PHONE_NUMBER]"
click at [268, 238] on input "[DATE]" at bounding box center [278, 234] width 156 height 17
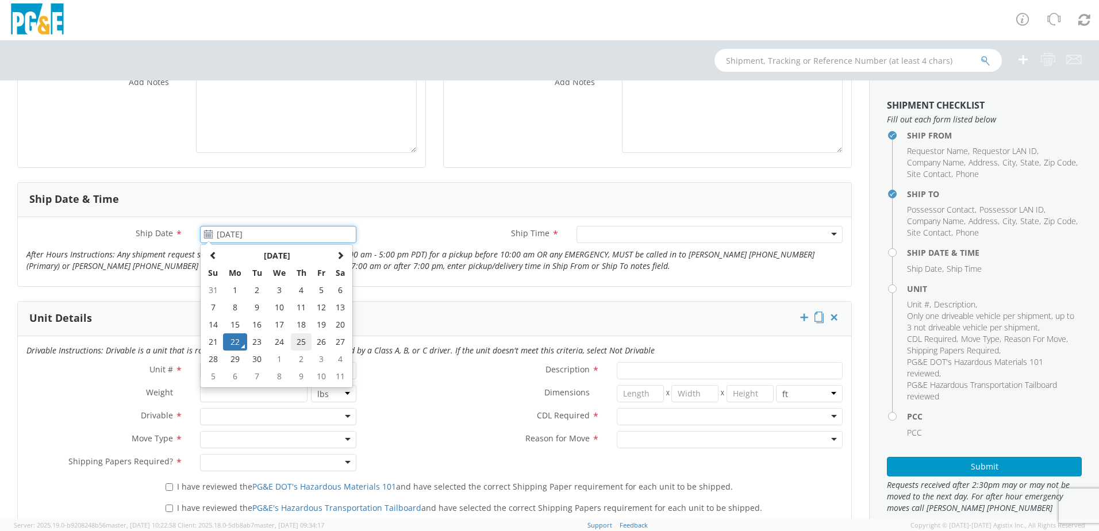
click at [302, 342] on td "25" at bounding box center [301, 341] width 20 height 17
type input "[DATE]"
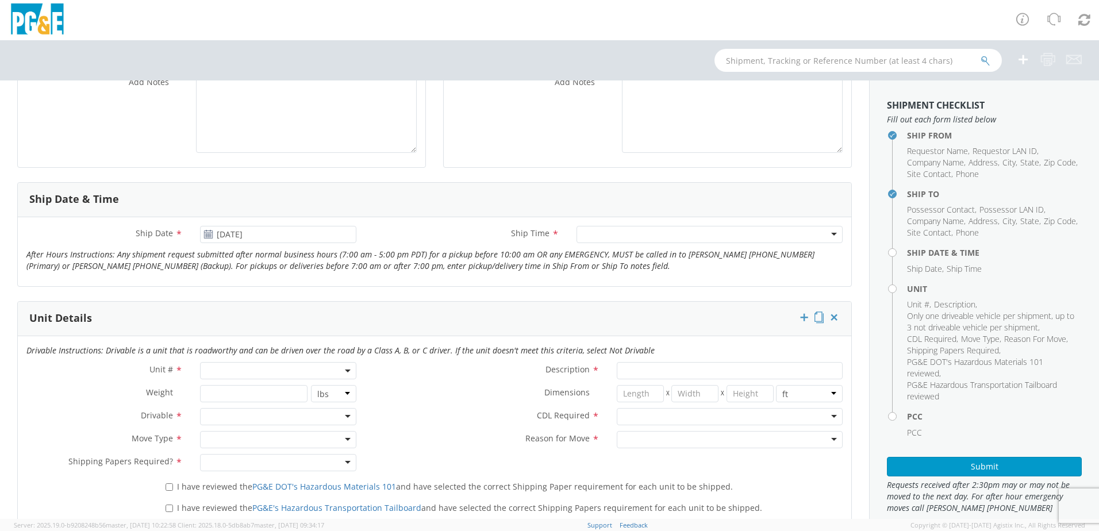
click at [679, 232] on div at bounding box center [710, 234] width 266 height 17
click at [304, 370] on span at bounding box center [278, 370] width 156 height 17
click at [286, 390] on input "search" at bounding box center [277, 389] width 149 height 17
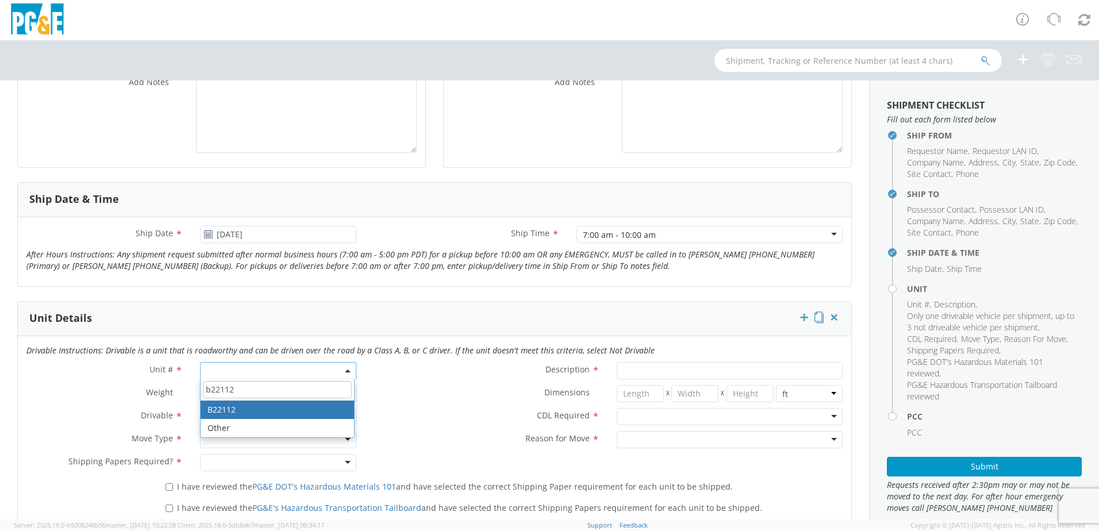
type input "b22112"
type input "TRUCK; UTILITY BODY <10K 4X2"
type input "10000"
select select "B22112"
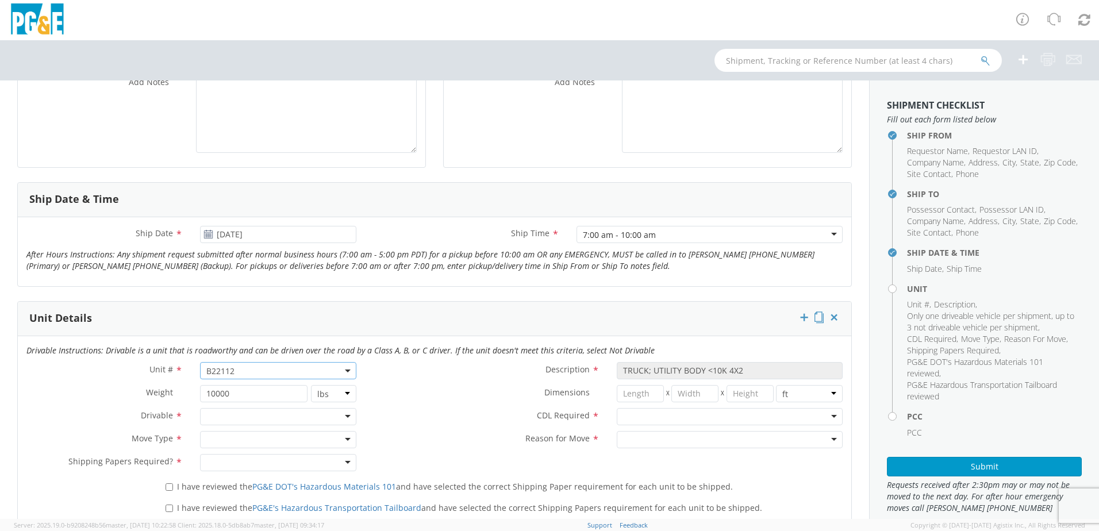
click at [118, 405] on div "Weight * 10000 lbs kgs" at bounding box center [191, 396] width 347 height 23
click at [214, 414] on div at bounding box center [278, 416] width 156 height 17
click at [216, 443] on div at bounding box center [278, 439] width 156 height 17
click at [216, 462] on div at bounding box center [278, 462] width 156 height 17
drag, startPoint x: 213, startPoint y: 479, endPoint x: 212, endPoint y: 489, distance: 9.4
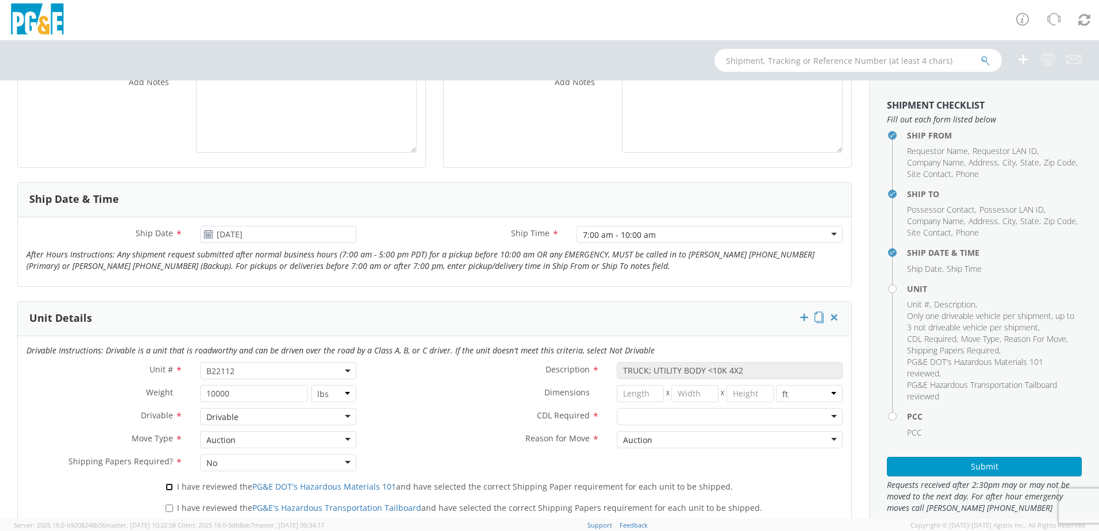
click at [167, 488] on input "I have reviewed the PG&E DOT's Hazardous Materials 101 and have selected the co…" at bounding box center [169, 486] width 7 height 7
checkbox input "true"
click at [169, 511] on input "I have reviewed the PG&E's Hazardous Transportation Tailboard and have selected…" at bounding box center [169, 508] width 7 height 7
checkbox input "true"
click at [663, 420] on div at bounding box center [730, 416] width 226 height 17
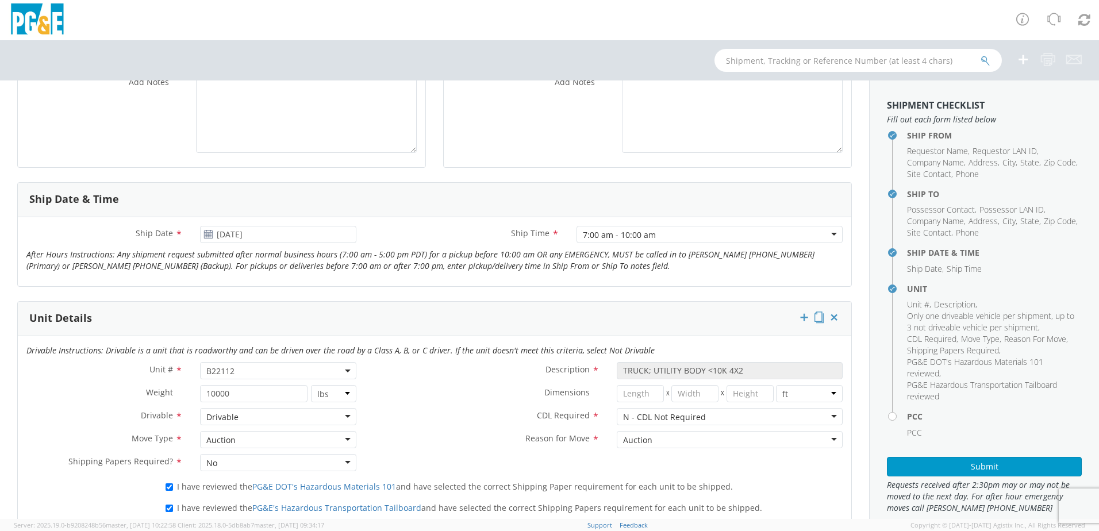
click at [486, 428] on div "CDL Required * N - CDL Not Required N - CDL Not Required N - CDL Not Required Y…" at bounding box center [608, 419] width 486 height 23
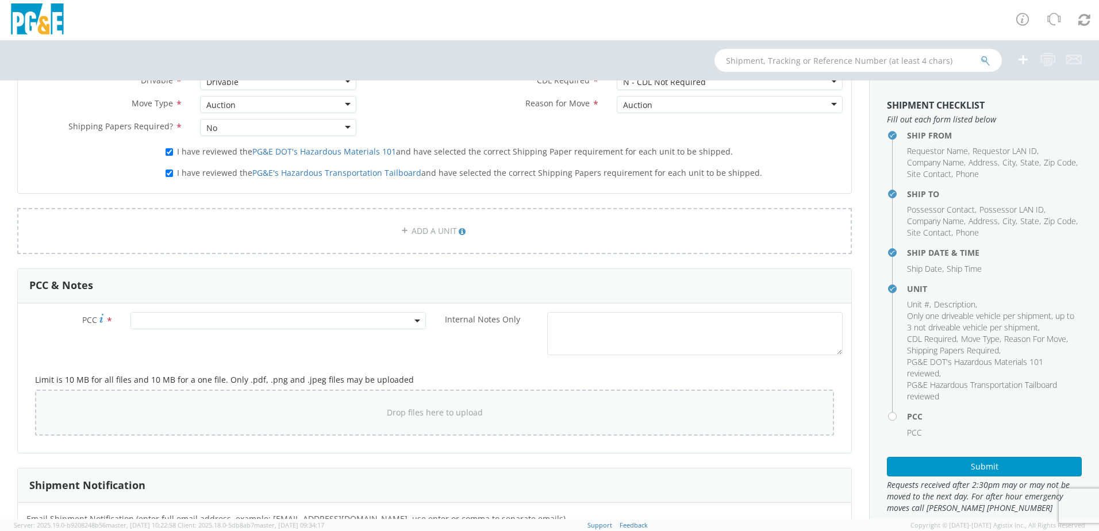
scroll to position [690, 0]
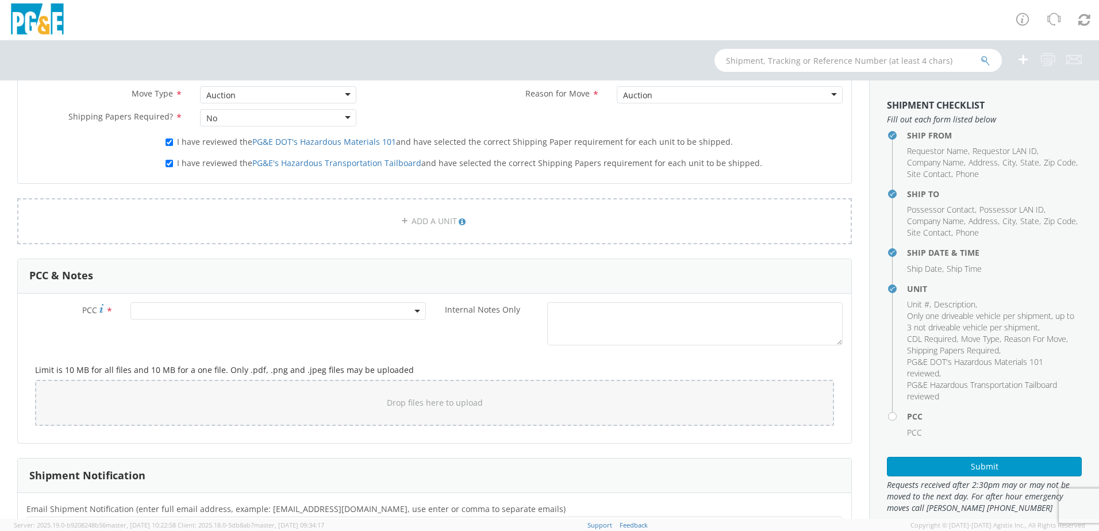
click at [248, 320] on div "PCC *" at bounding box center [226, 313] width 417 height 23
click at [244, 312] on span at bounding box center [279, 310] width 296 height 17
click at [230, 331] on input "number" at bounding box center [276, 329] width 286 height 17
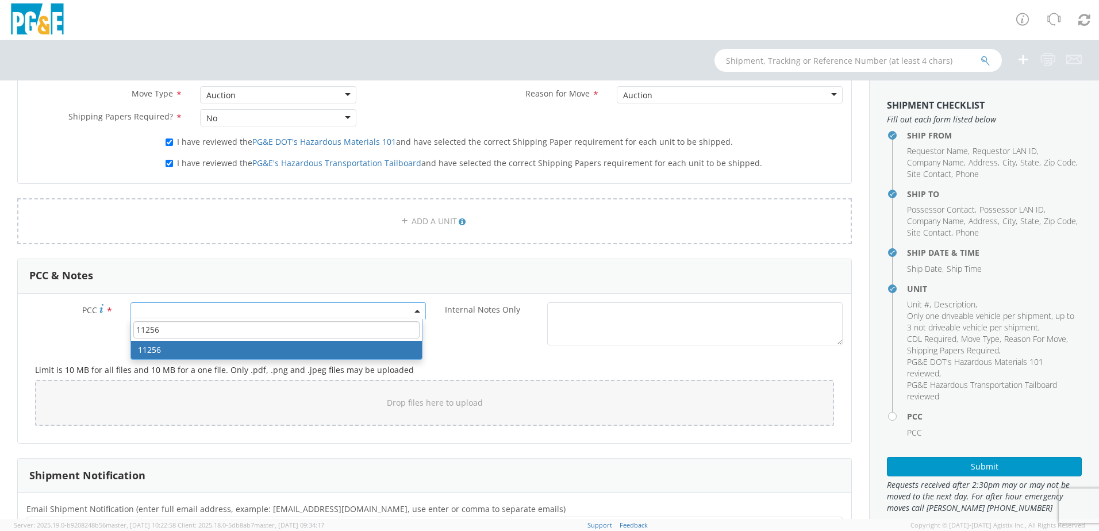
type input "11256"
select select "11256"
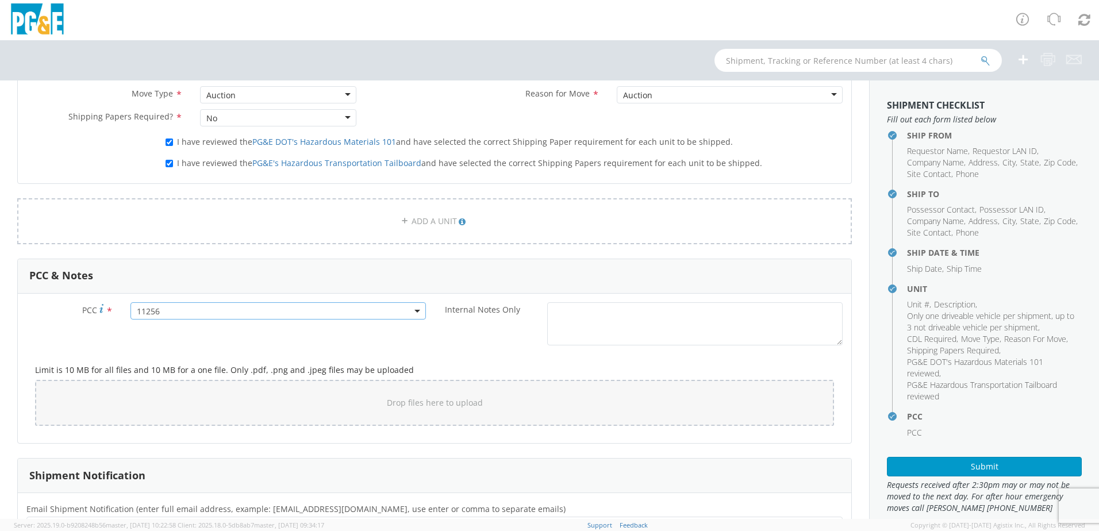
click at [84, 354] on div "Limit is 10 MB for all files and 10 MB for a one file. Only .pdf, .png and .jpe…" at bounding box center [434, 392] width 816 height 83
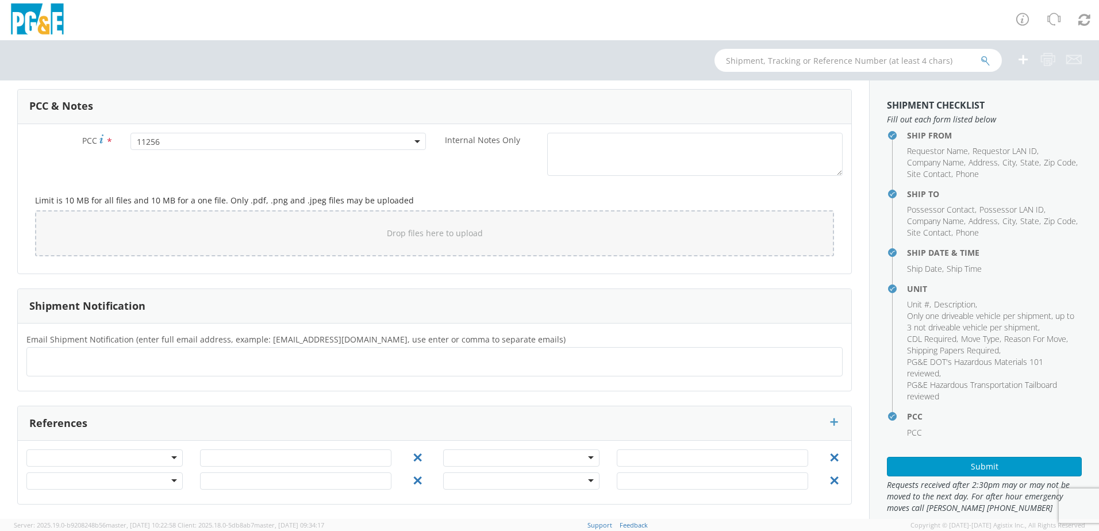
click at [95, 364] on ul at bounding box center [435, 361] width 806 height 19
type input "[EMAIL_ADDRESS][DOMAIN_NAME]"
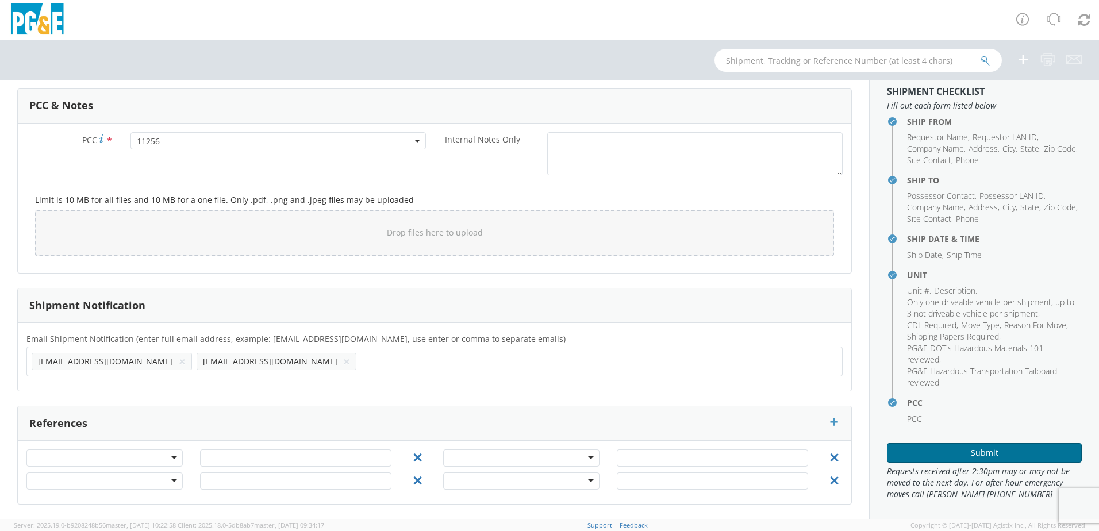
scroll to position [18, 0]
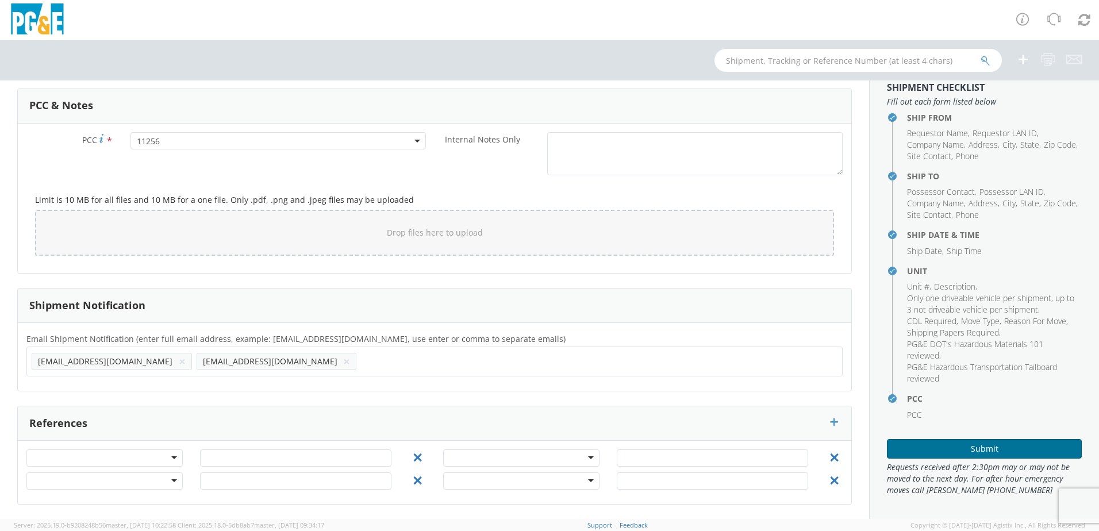
click at [999, 450] on button "Submit" at bounding box center [984, 449] width 195 height 20
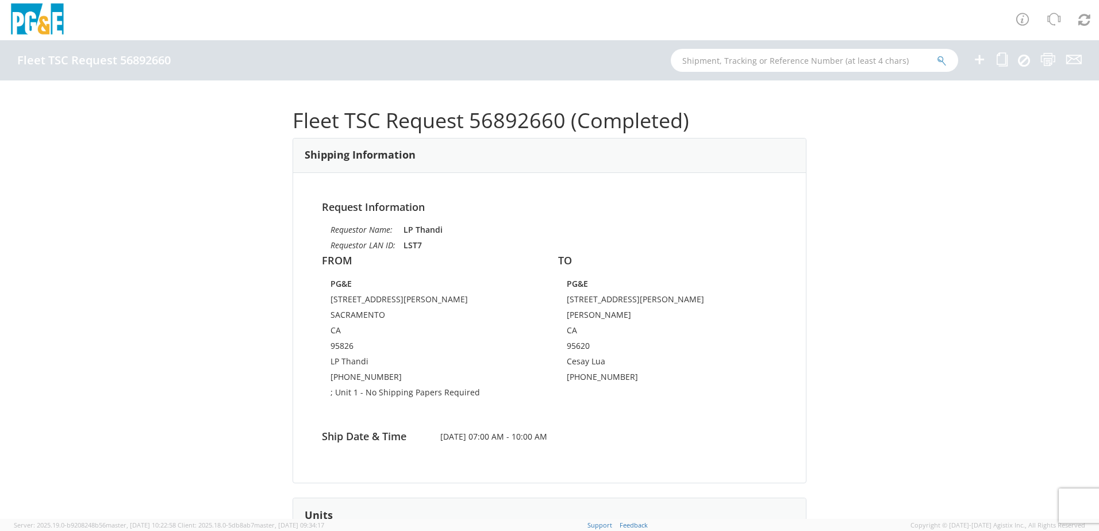
click at [499, 120] on h1 "Fleet TSC Request 56892660 (Completed)" at bounding box center [550, 120] width 514 height 23
click at [521, 122] on h1 "Fleet TSC Request 56892660 (Completed)" at bounding box center [550, 120] width 514 height 23
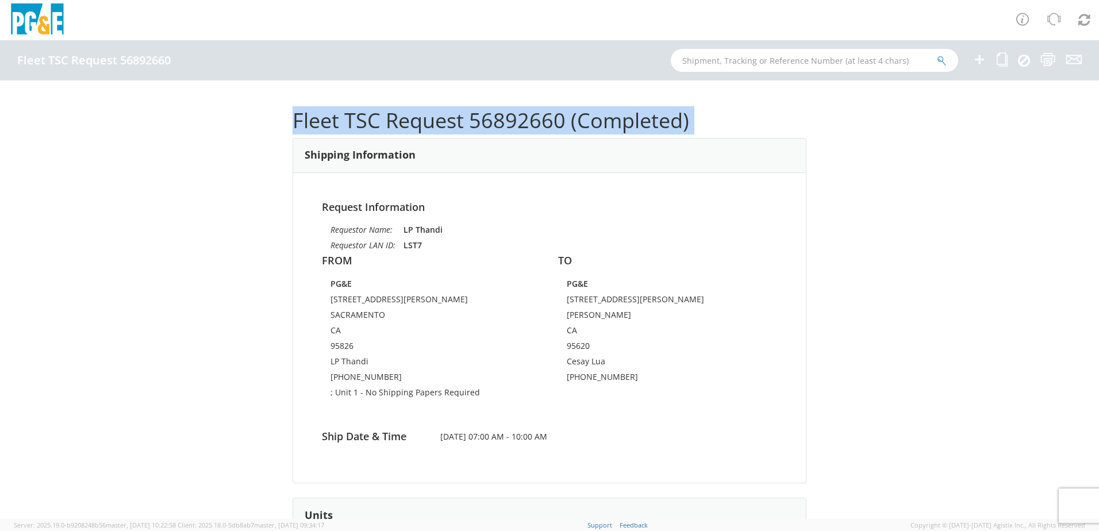
click at [521, 122] on h1 "Fleet TSC Request 56892660 (Completed)" at bounding box center [550, 120] width 514 height 23
drag, startPoint x: 521, startPoint y: 122, endPoint x: 501, endPoint y: 120, distance: 19.6
click at [501, 120] on h1 "Fleet TSC Request 56892660 (Completed)" at bounding box center [550, 120] width 514 height 23
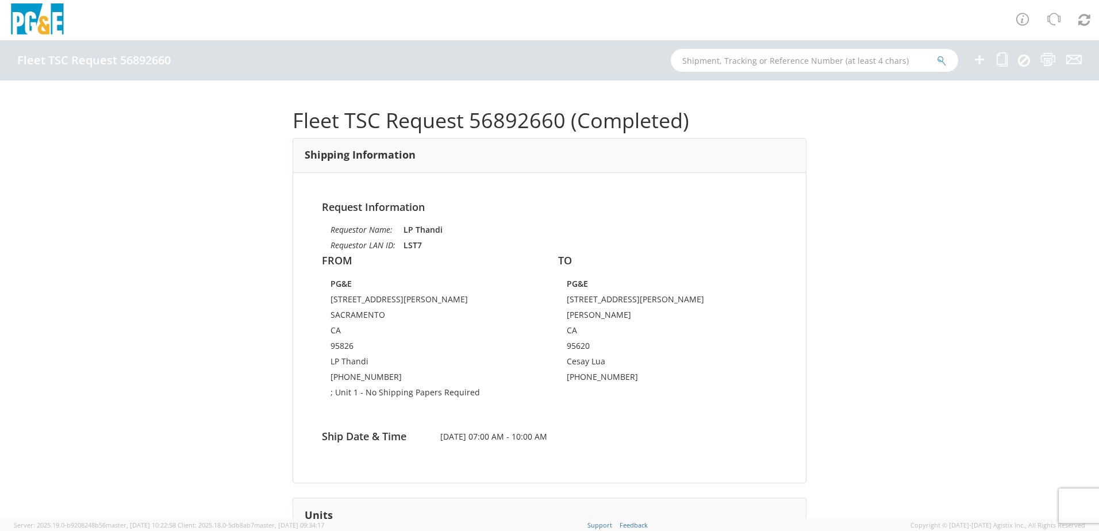
click at [500, 178] on div "Request Information Requestor Name: LP Thandi Requestor LAN ID: LST7 FROM PG&E …" at bounding box center [549, 328] width 513 height 310
click at [513, 118] on h1 "Fleet TSC Request 56892660 (Completed)" at bounding box center [550, 120] width 514 height 23
copy h1 "56892660"
